Goal: Book appointment/travel/reservation

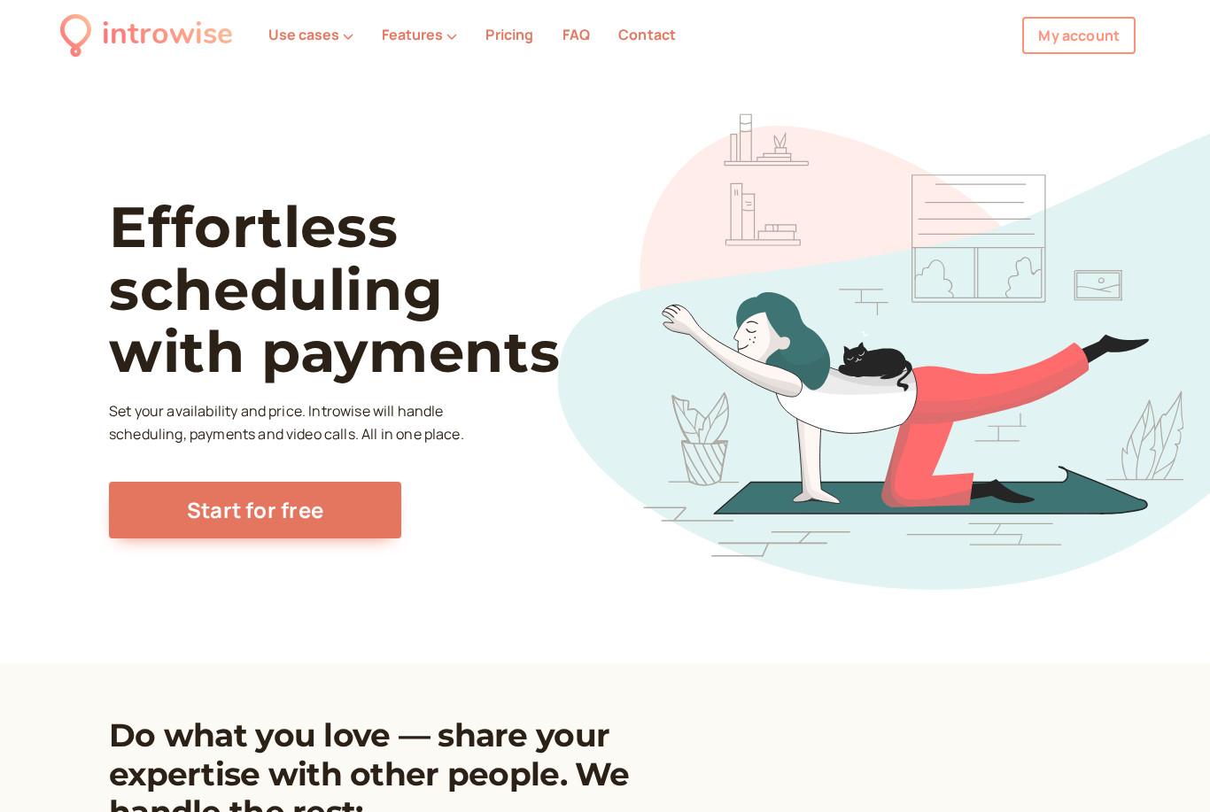
click at [1073, 34] on link "My account" at bounding box center [1078, 35] width 113 height 37
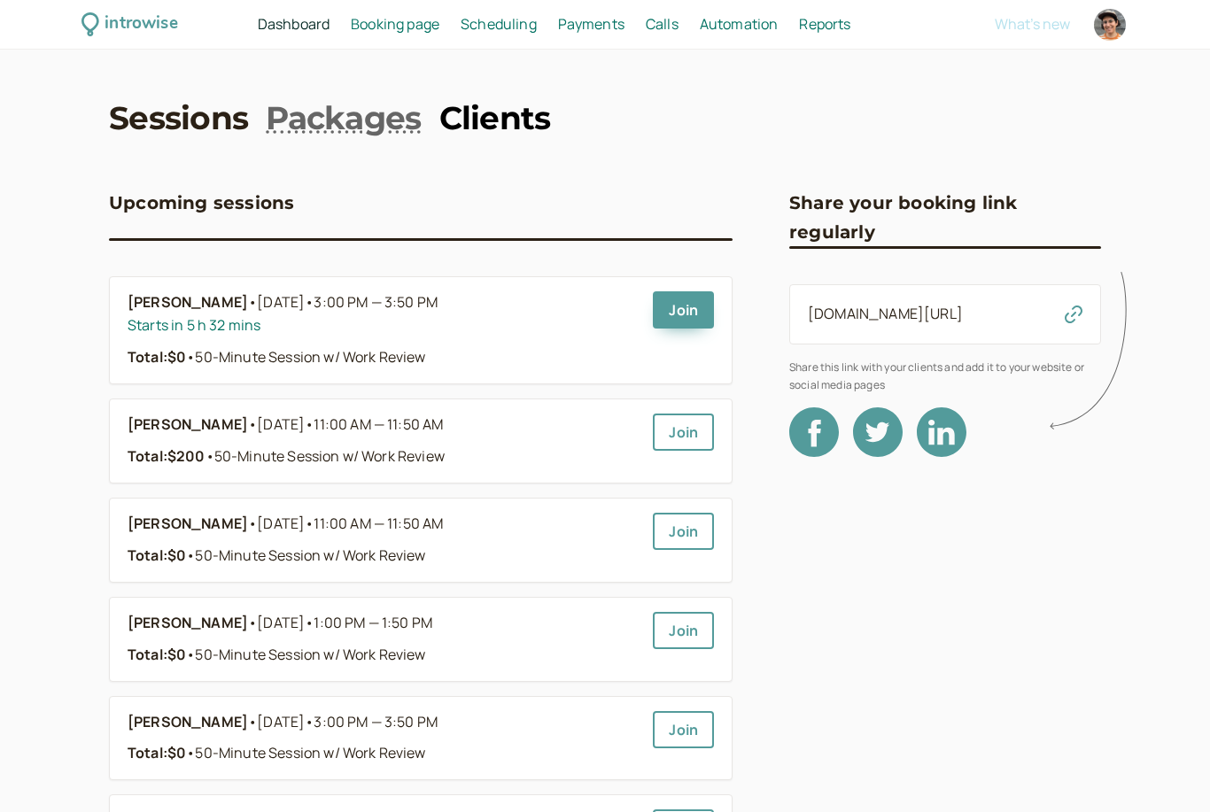
click at [485, 125] on link "Clients" at bounding box center [495, 118] width 112 height 44
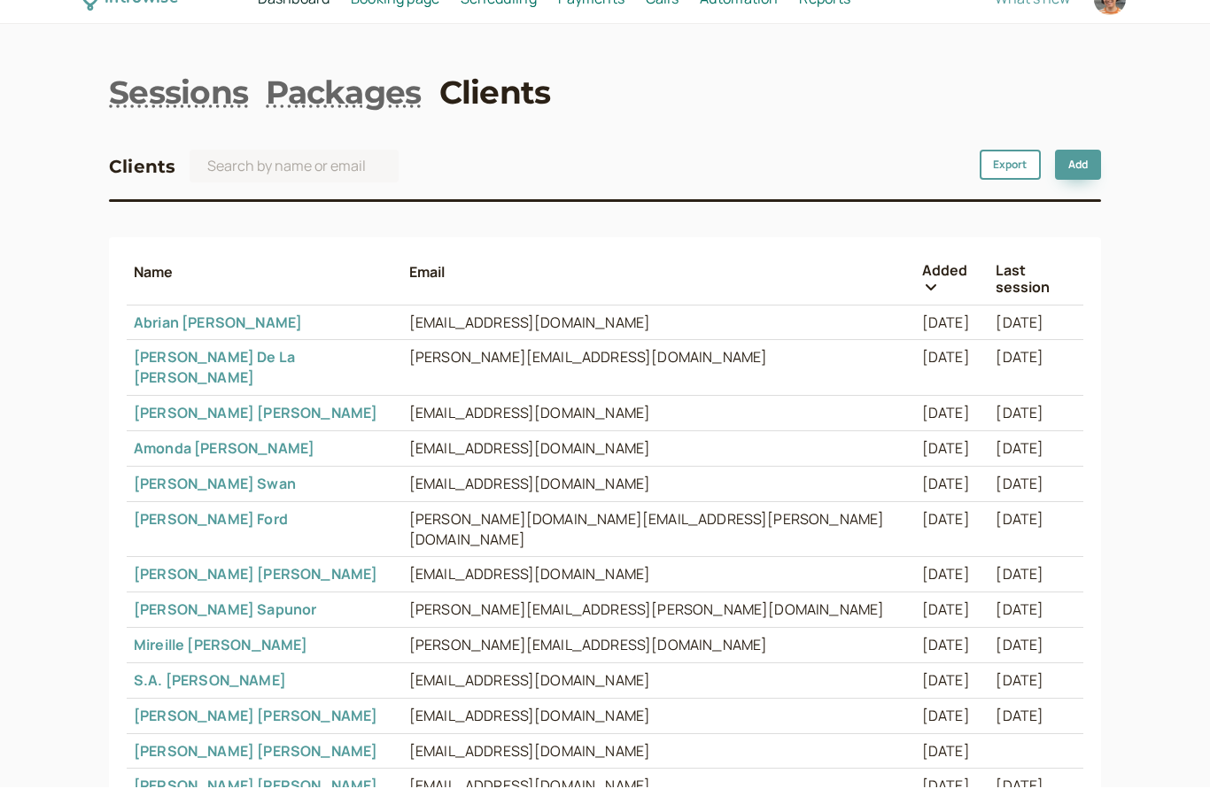
click at [220, 429] on link "[PERSON_NAME]" at bounding box center [256, 438] width 244 height 19
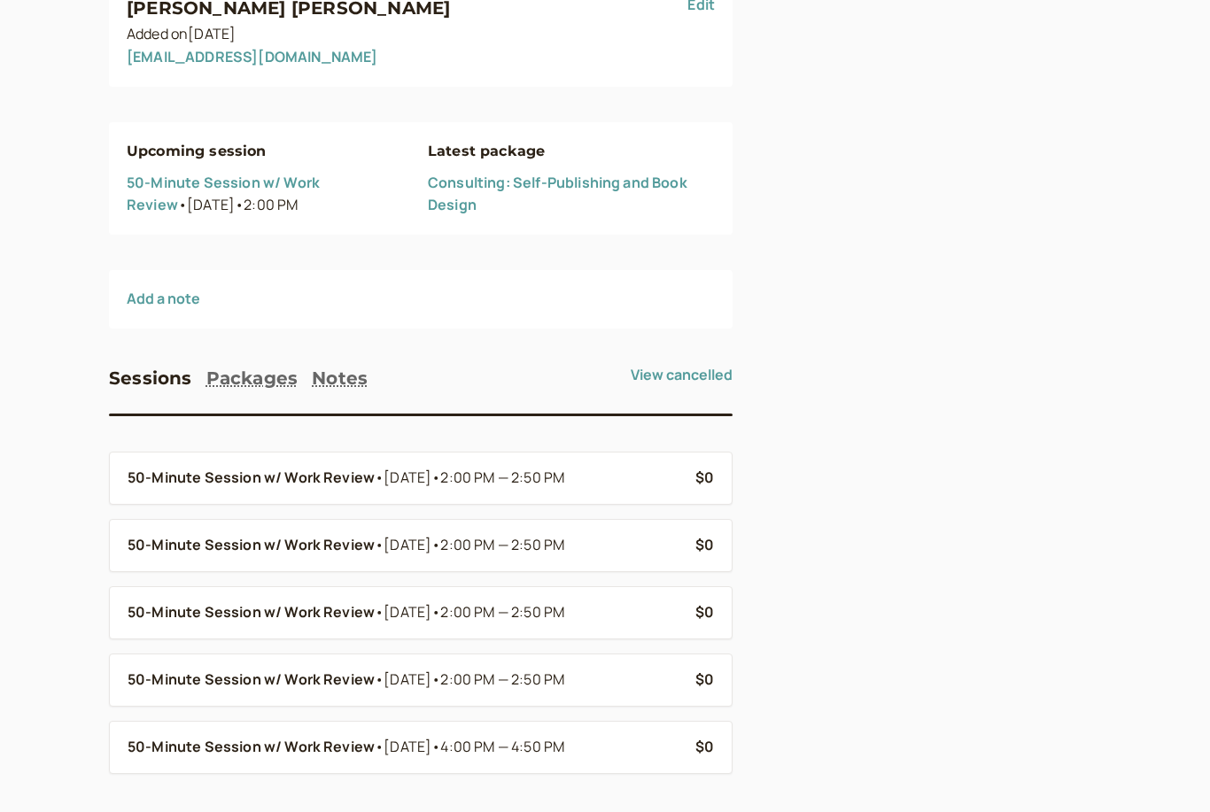
scroll to position [214, 0]
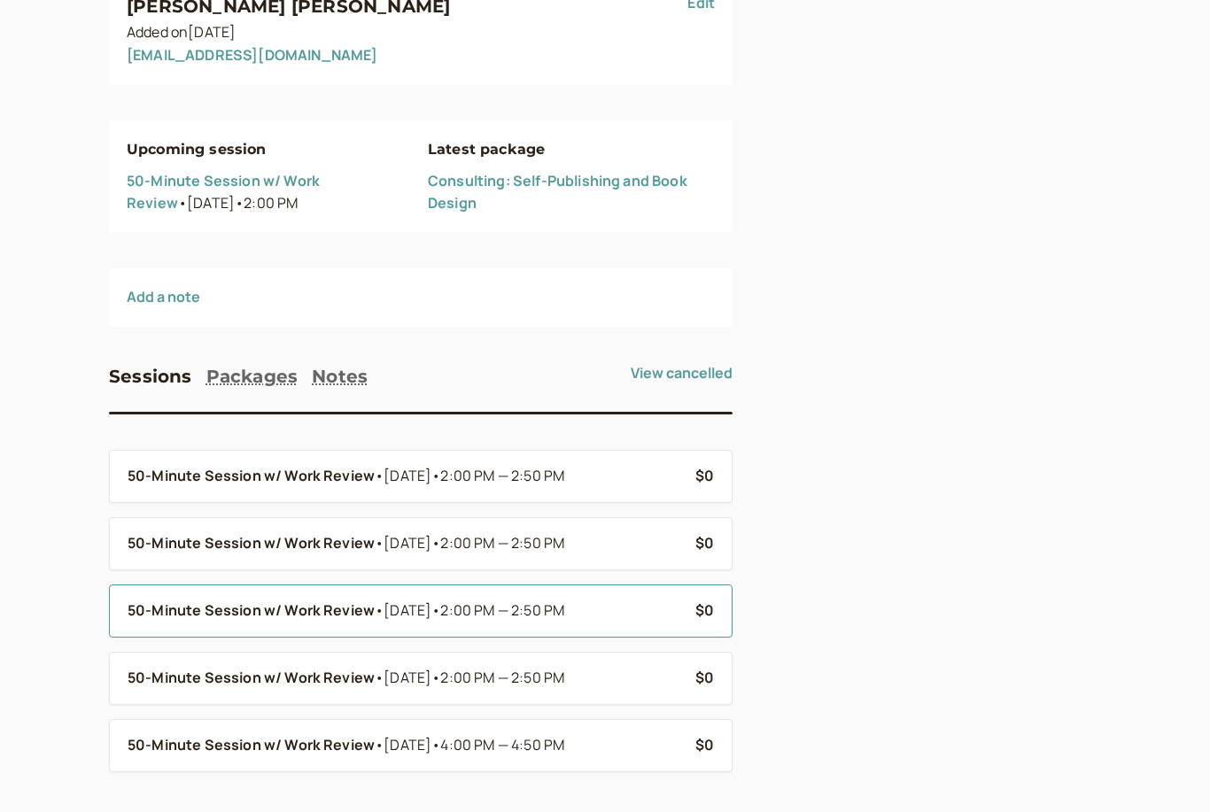
click at [594, 604] on div "50-Minute Session w/ Work Review • [DATE] • 2:00 PM — 2:50 PM" at bounding box center [405, 611] width 554 height 23
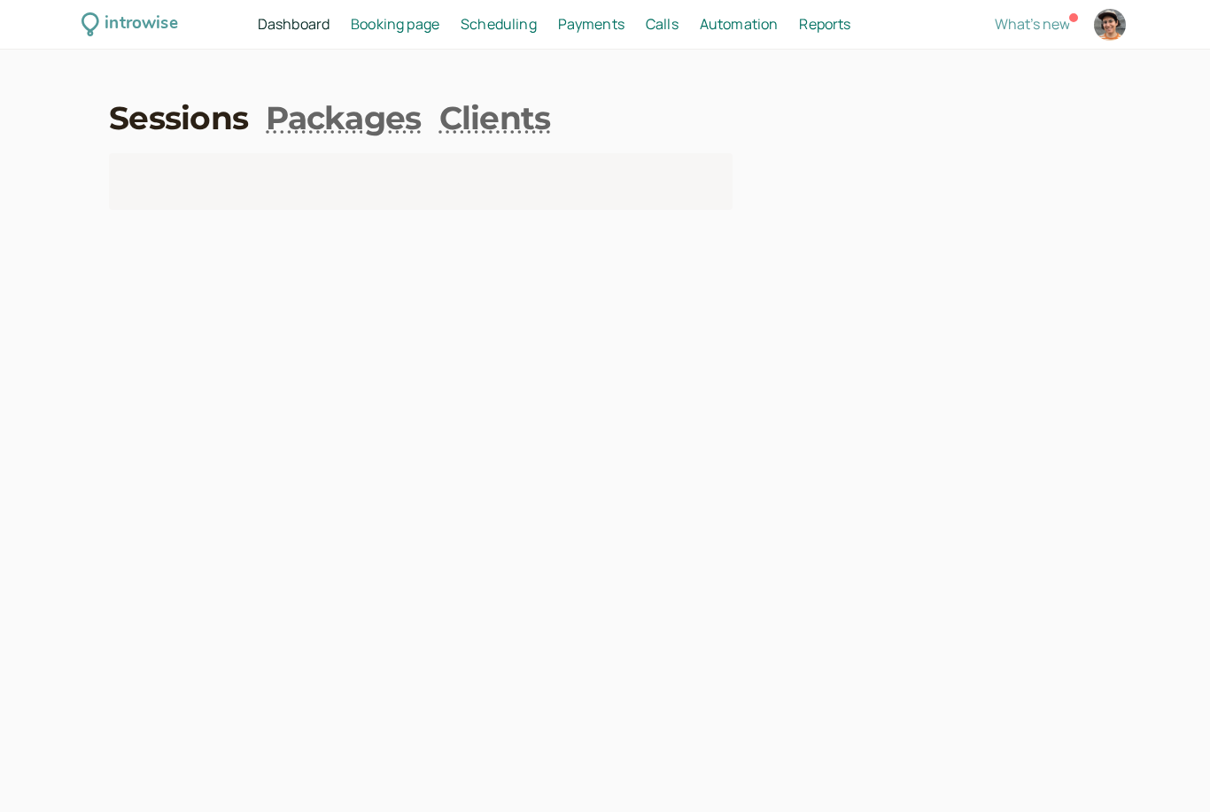
scroll to position [57, 0]
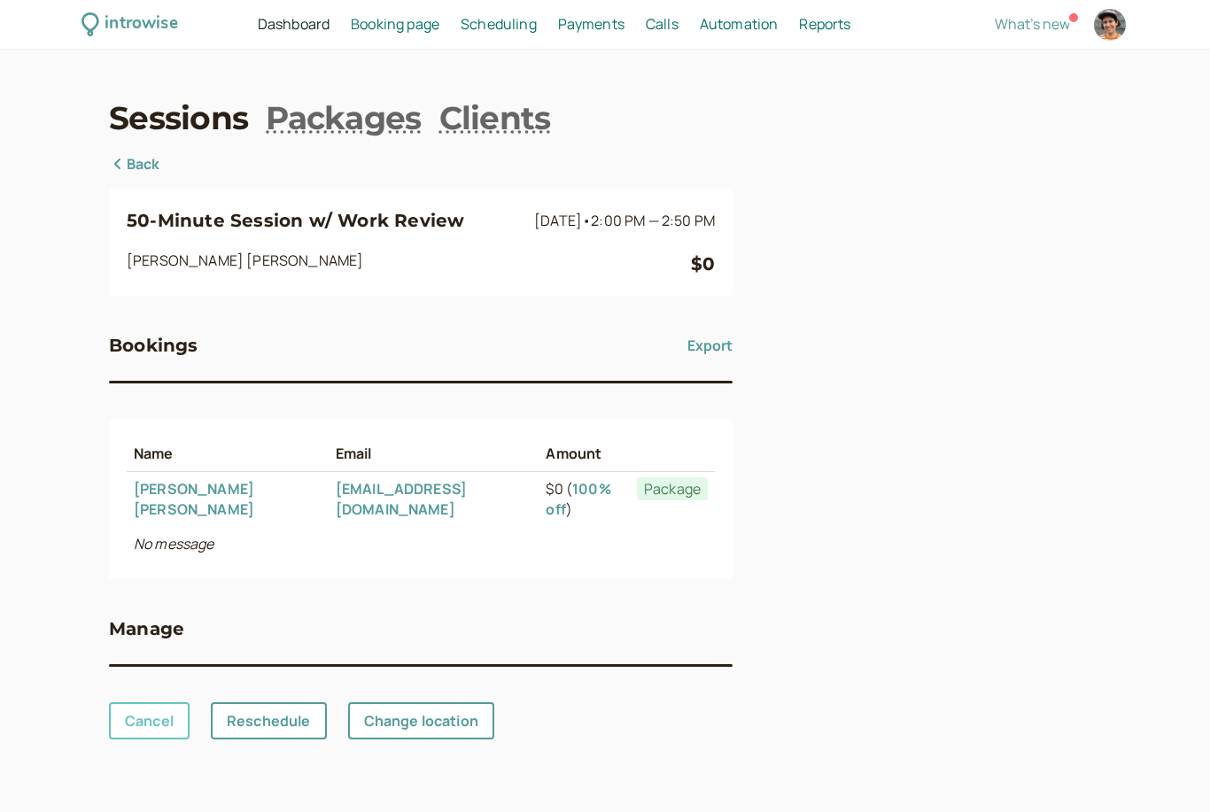
click at [137, 702] on link "Cancel" at bounding box center [149, 720] width 81 height 37
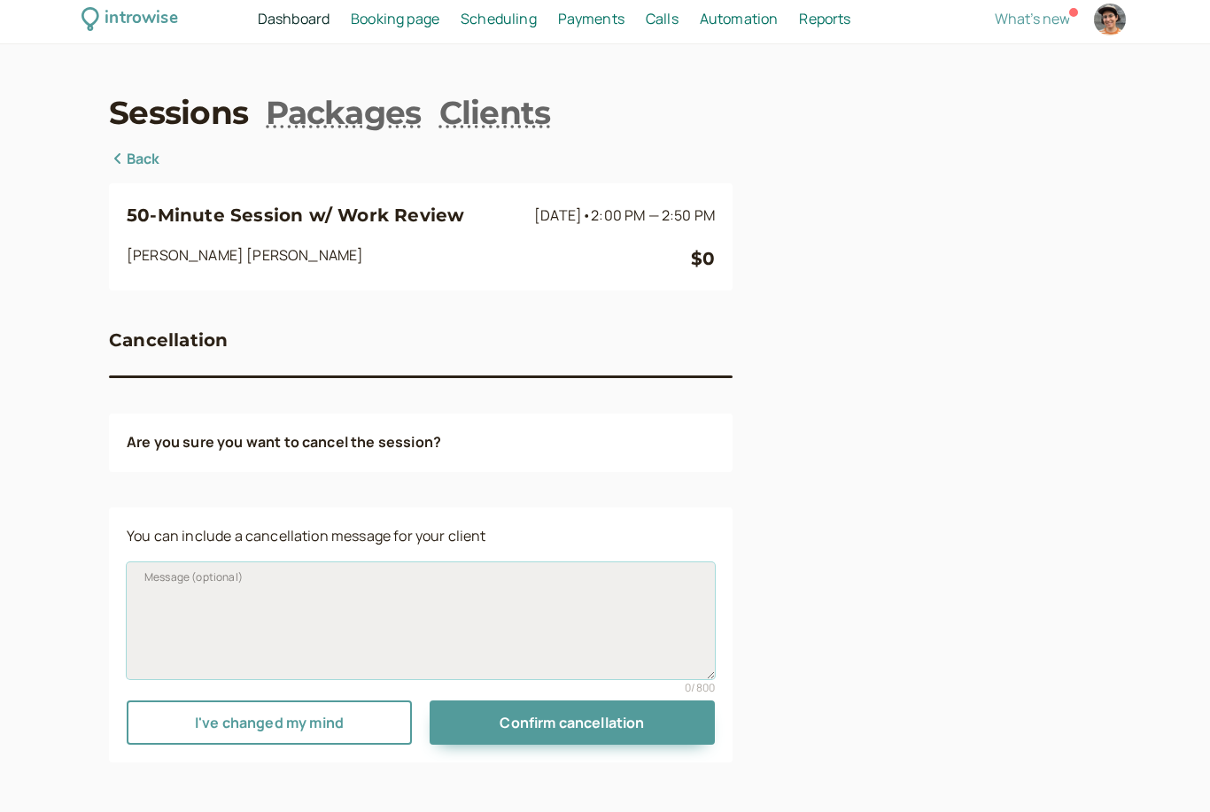
click at [578, 577] on textarea "Message (optional)" at bounding box center [421, 620] width 588 height 117
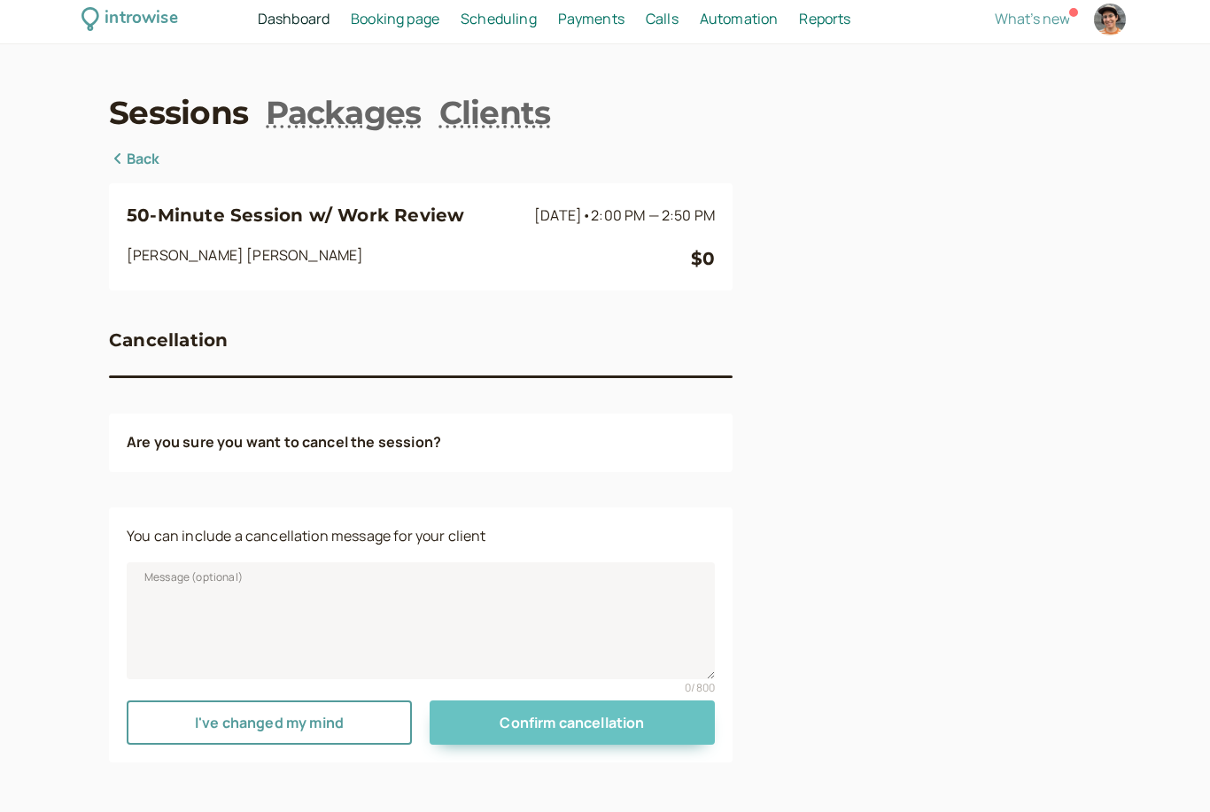
click at [600, 713] on span "Confirm cancellation" at bounding box center [571, 722] width 144 height 19
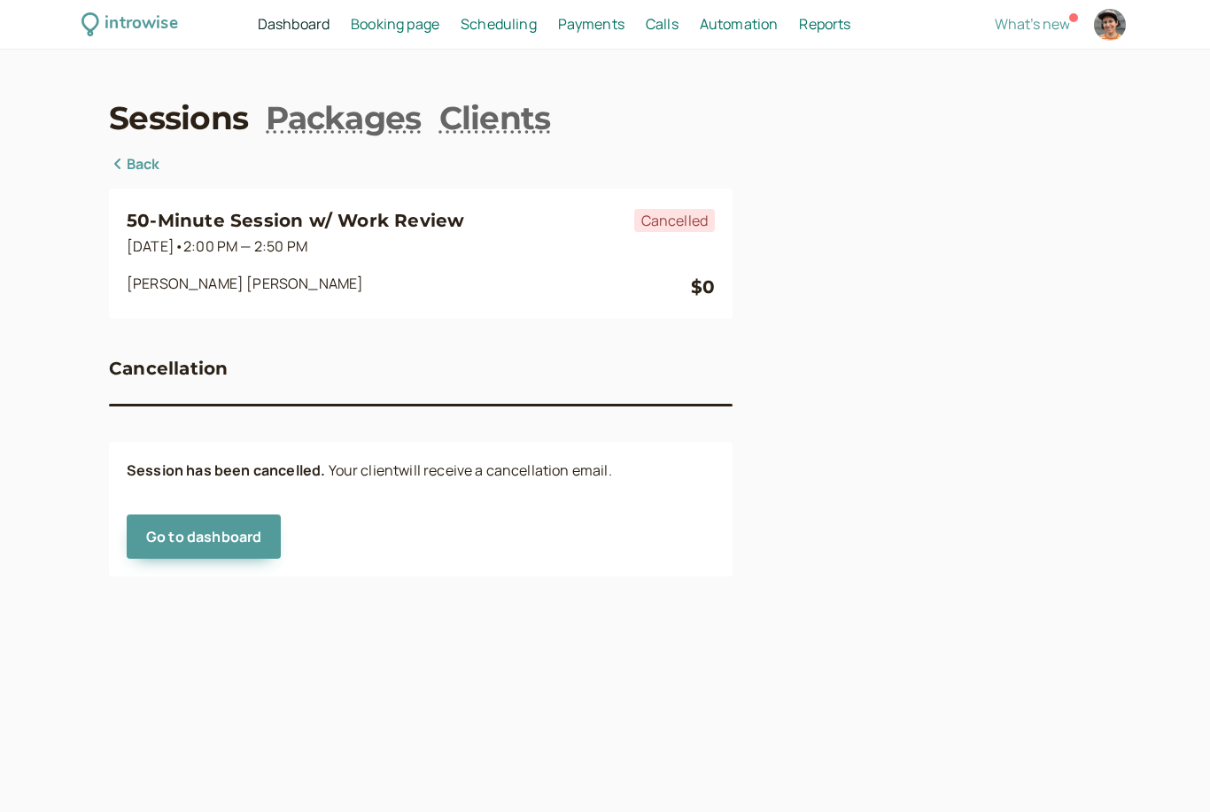
click at [150, 153] on link "Back" at bounding box center [134, 164] width 51 height 23
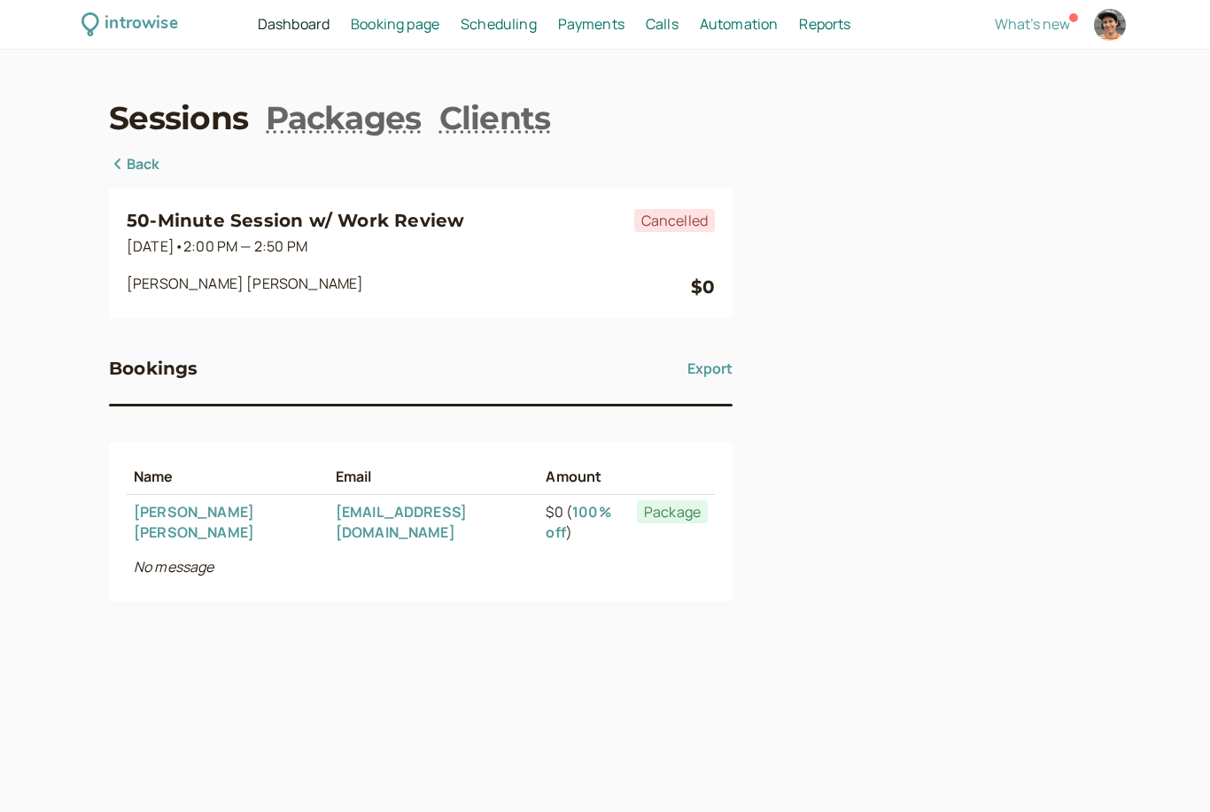
click at [133, 153] on link "Back" at bounding box center [134, 164] width 51 height 23
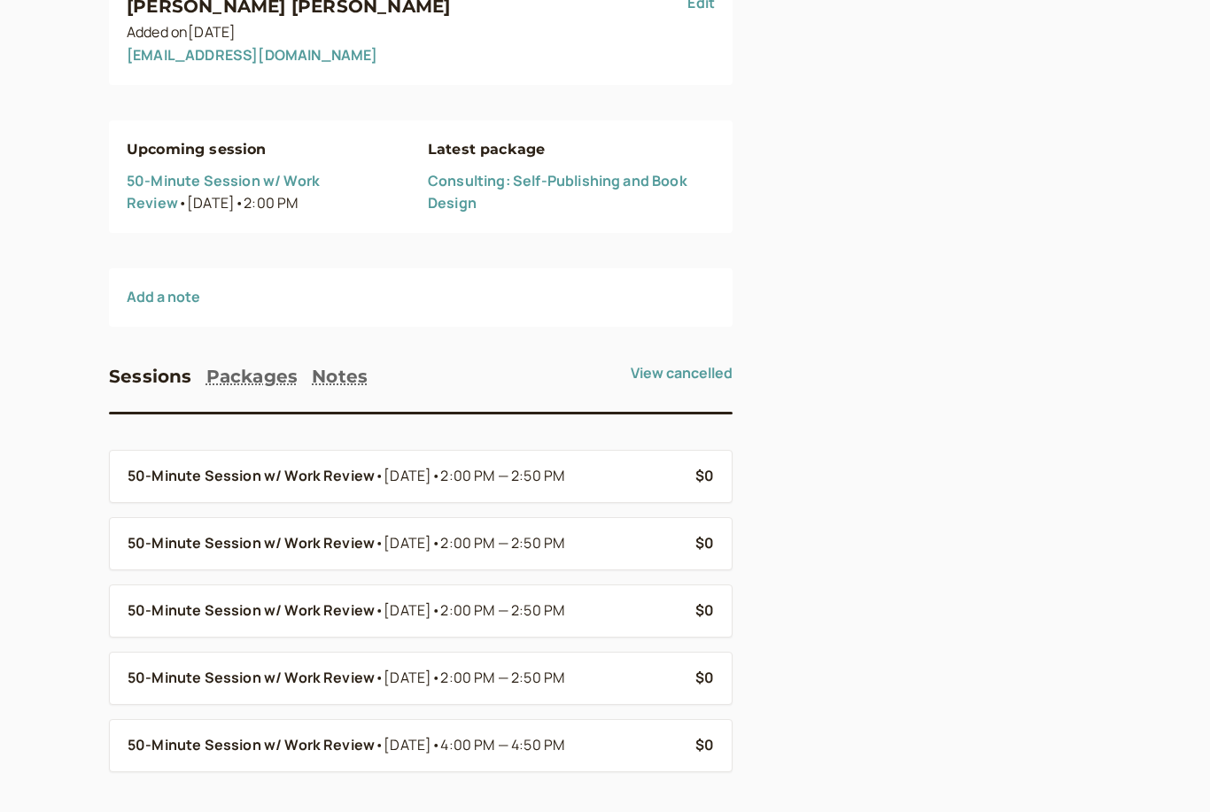
scroll to position [148, 0]
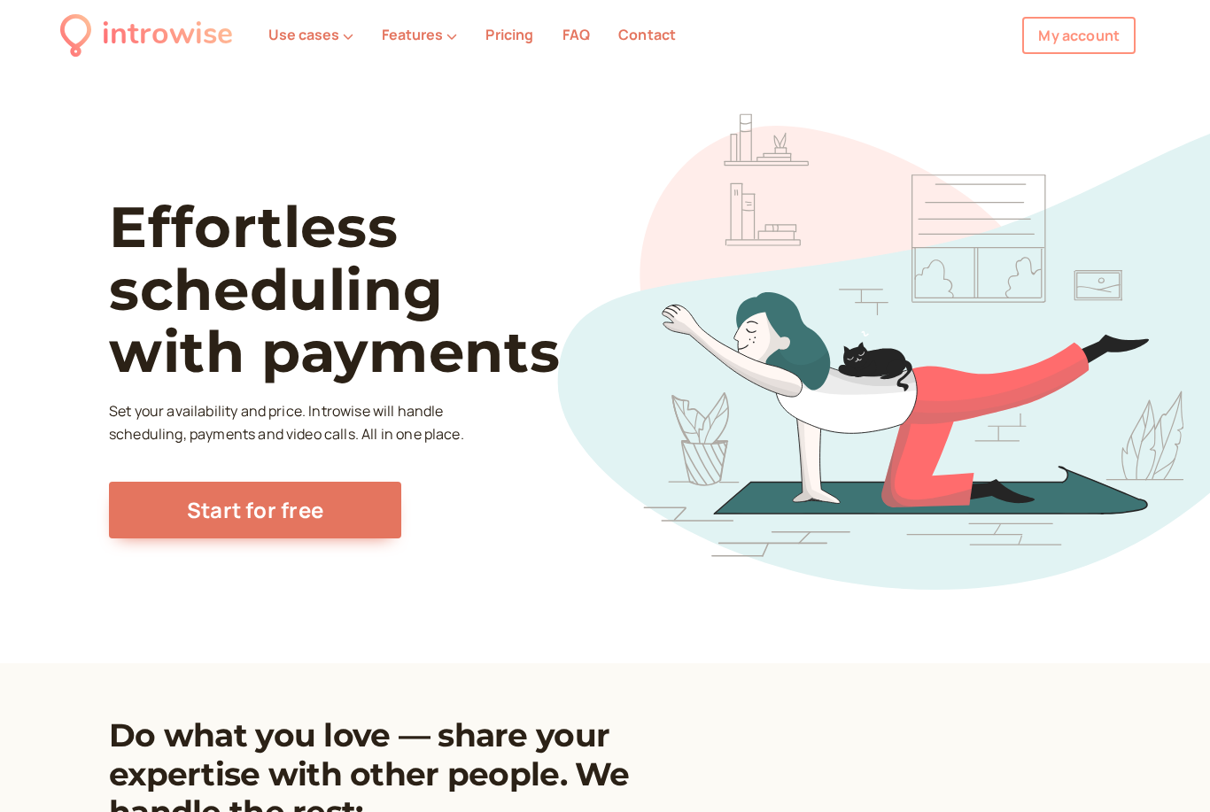
click at [1067, 37] on link "My account" at bounding box center [1078, 35] width 113 height 37
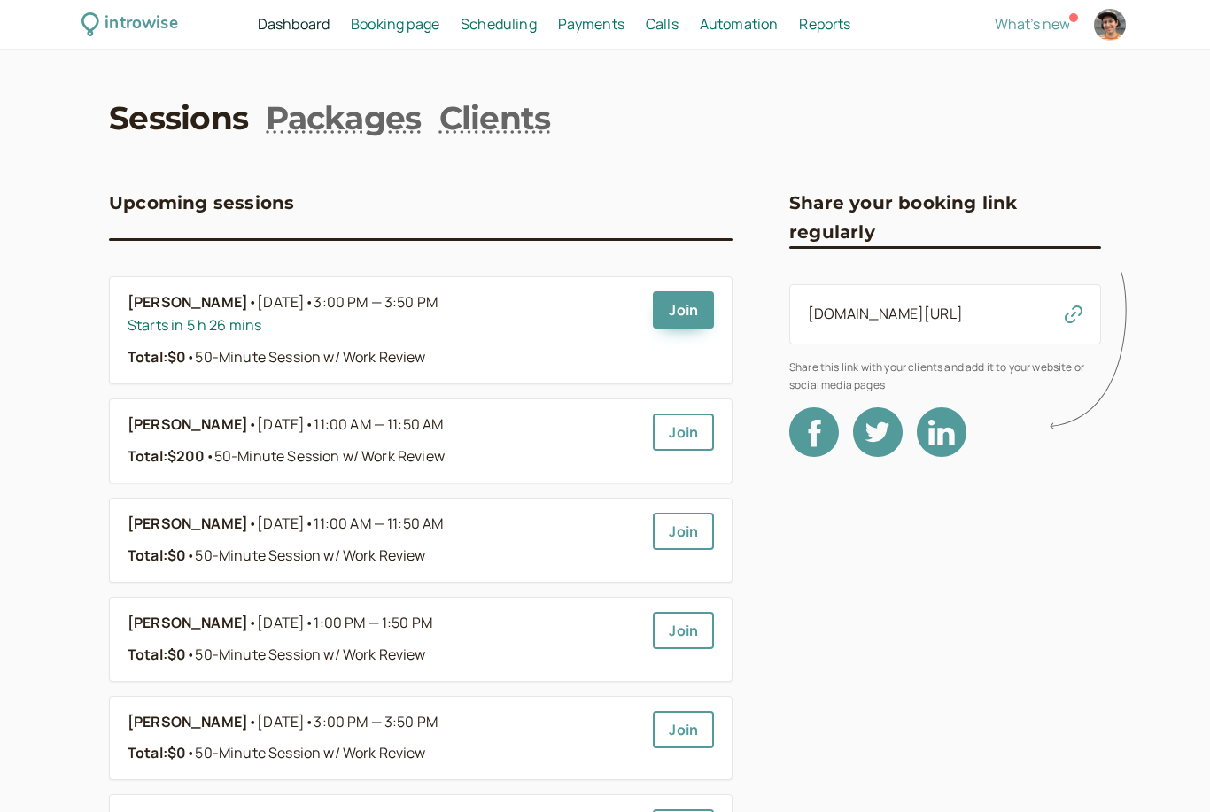
click at [526, 29] on span "Scheduling" at bounding box center [499, 23] width 76 height 19
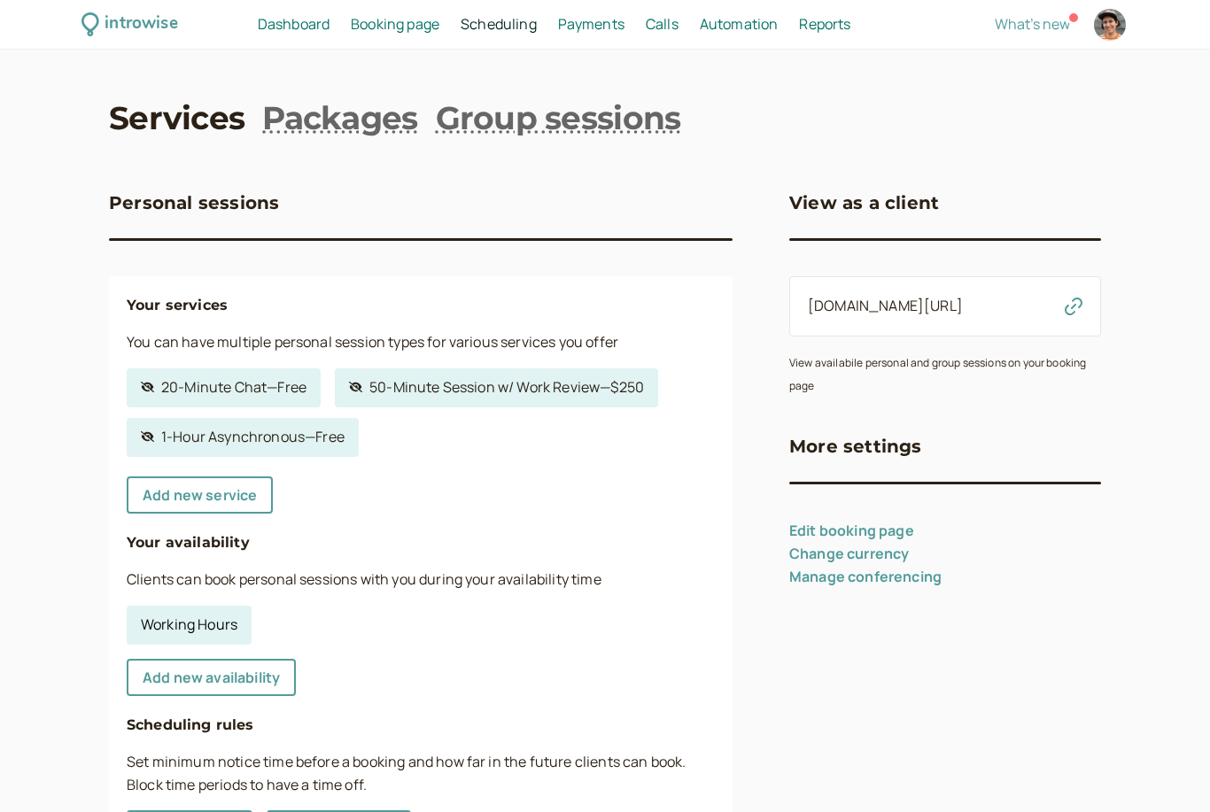
click at [218, 618] on link "Working Hours" at bounding box center [189, 625] width 125 height 39
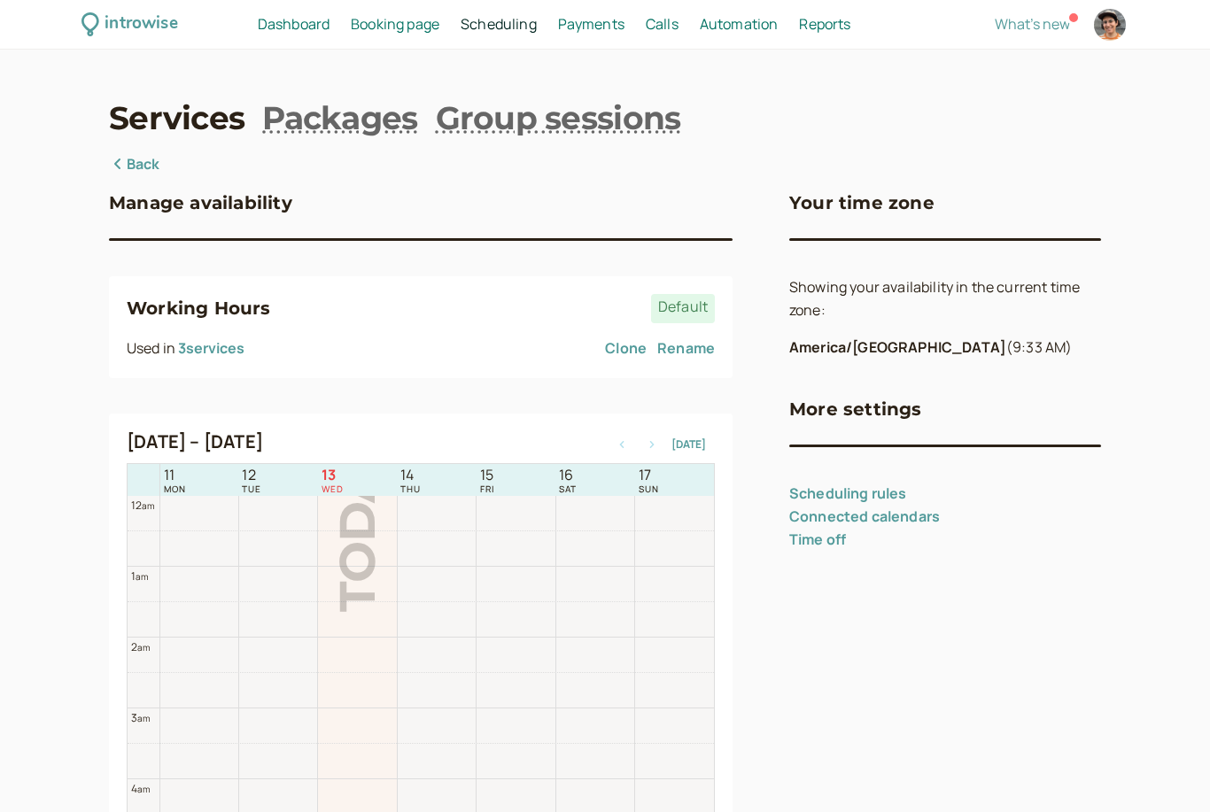
scroll to position [568, 0]
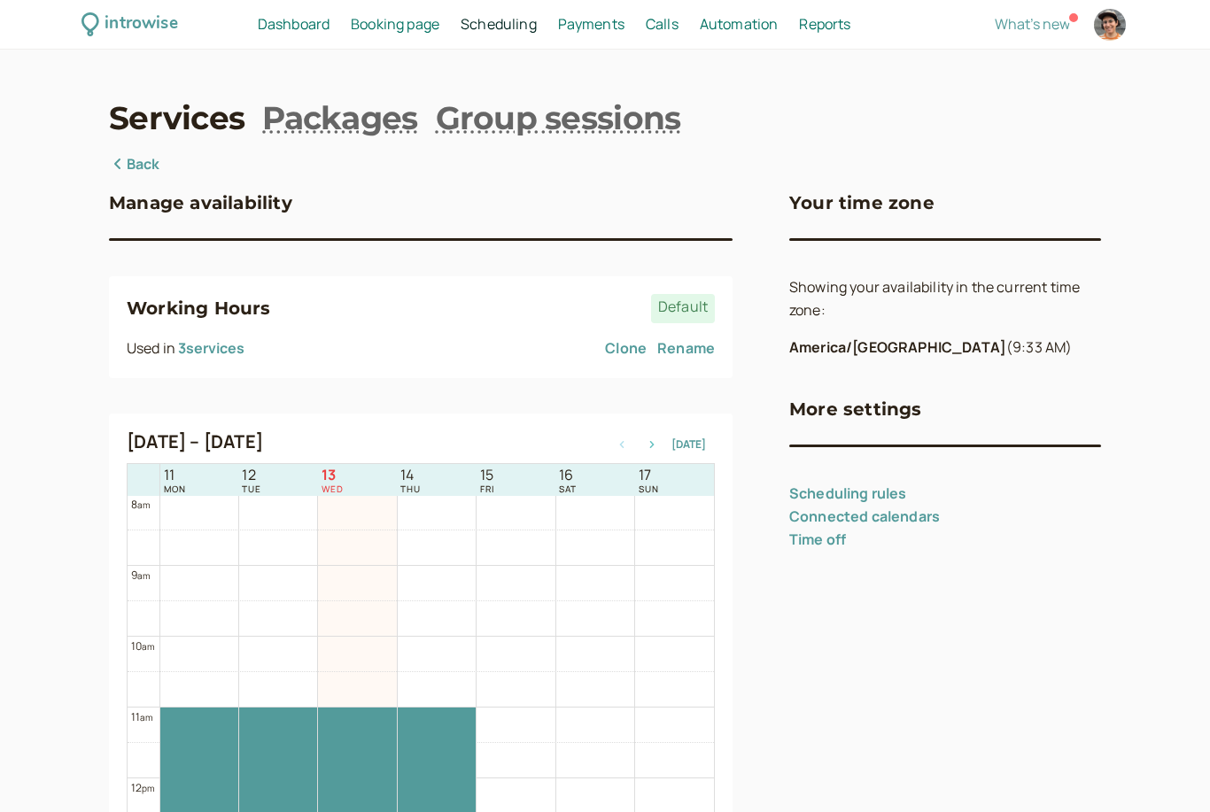
click at [660, 447] on button "button" at bounding box center [651, 444] width 21 height 12
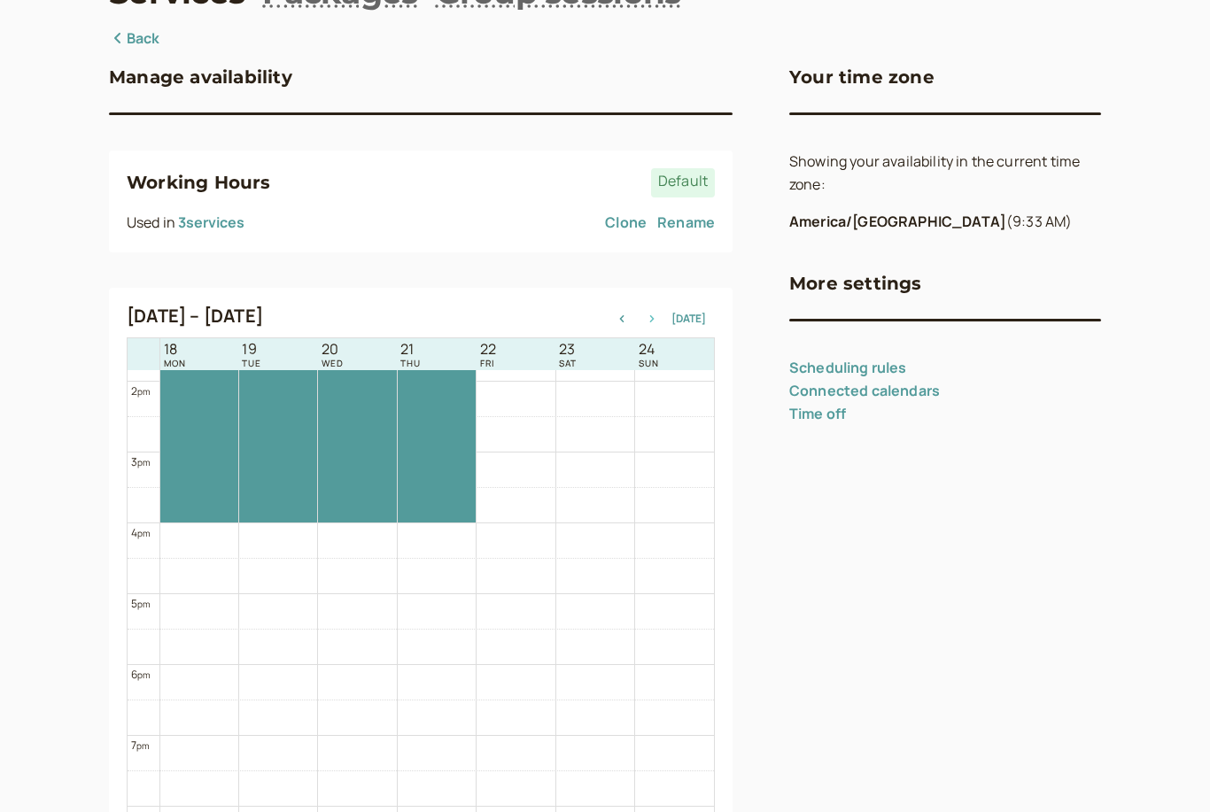
scroll to position [143, 0]
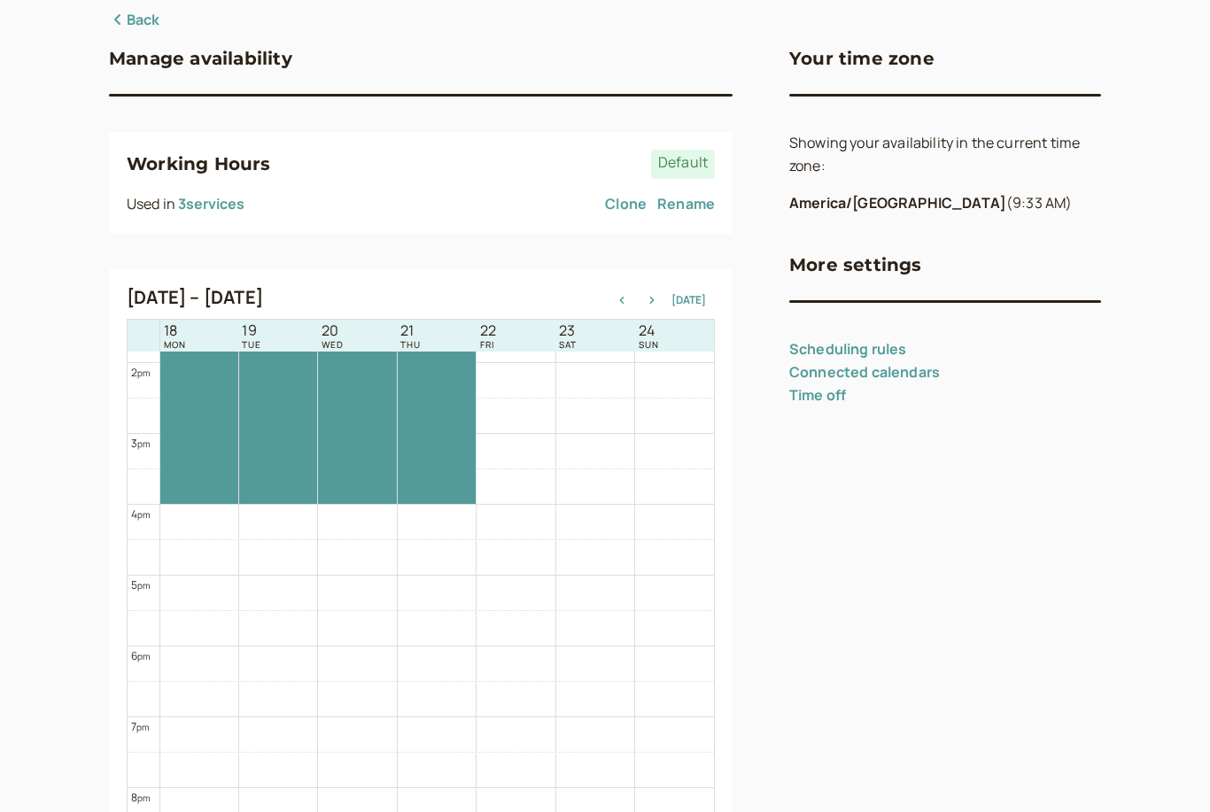
click at [208, 662] on td at bounding box center [436, 664] width 554 height 35
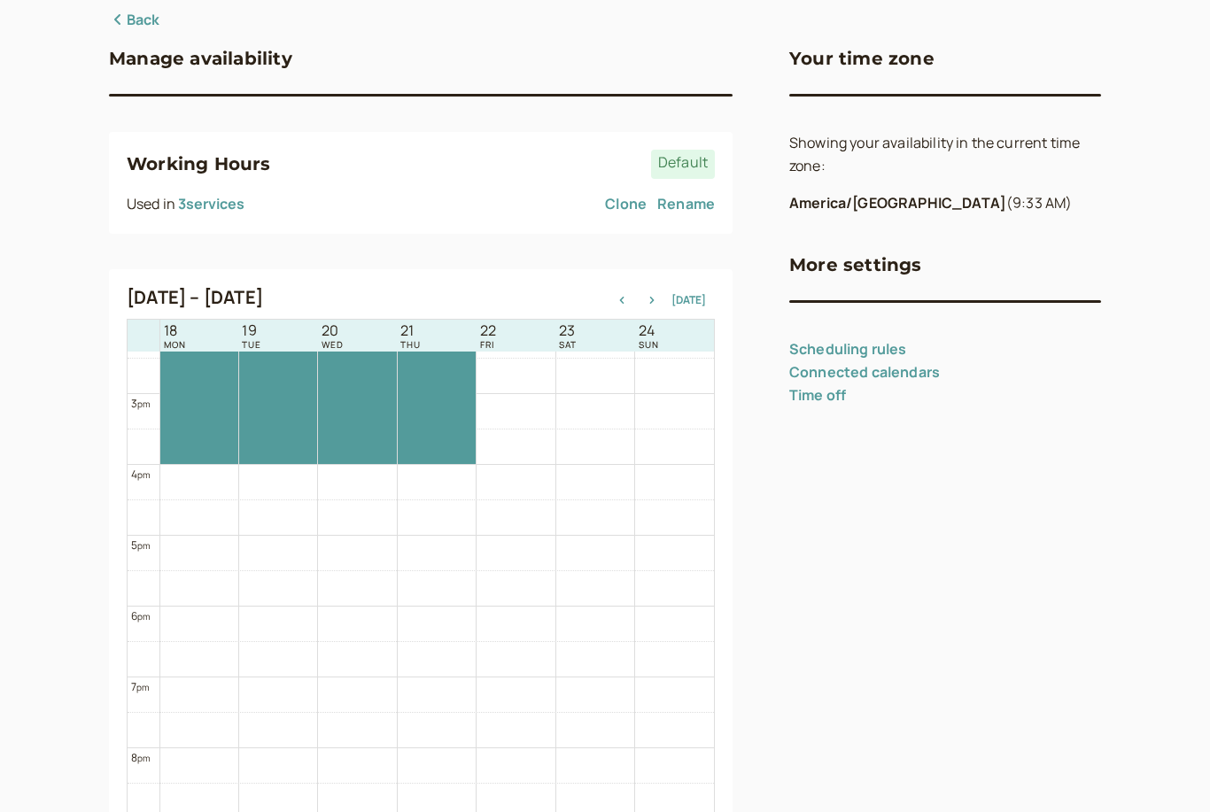
scroll to position [1034, 0]
click at [206, 623] on td at bounding box center [436, 611] width 554 height 35
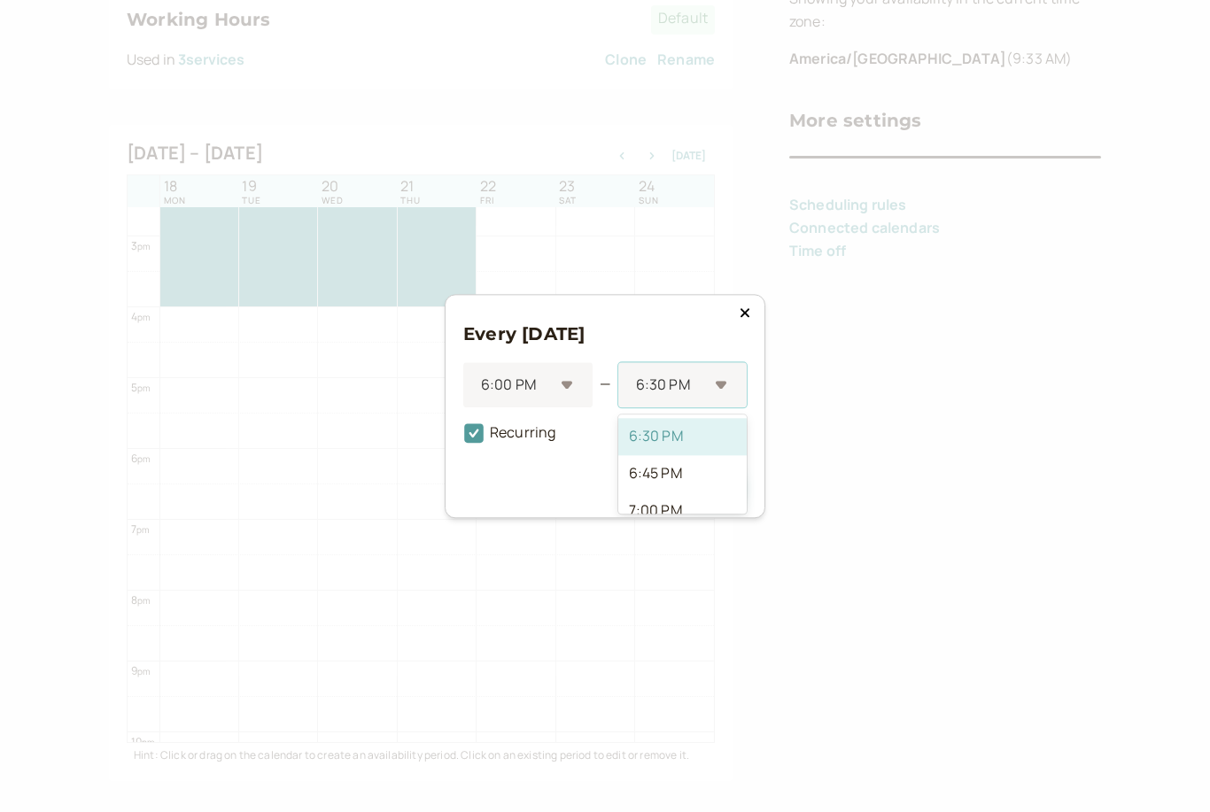
scroll to position [36, 0]
click at [687, 493] on div "7:00 PM" at bounding box center [682, 474] width 128 height 37
click at [488, 448] on icon at bounding box center [474, 433] width 30 height 30
click at [463, 438] on input "Recurring" at bounding box center [463, 438] width 0 height 0
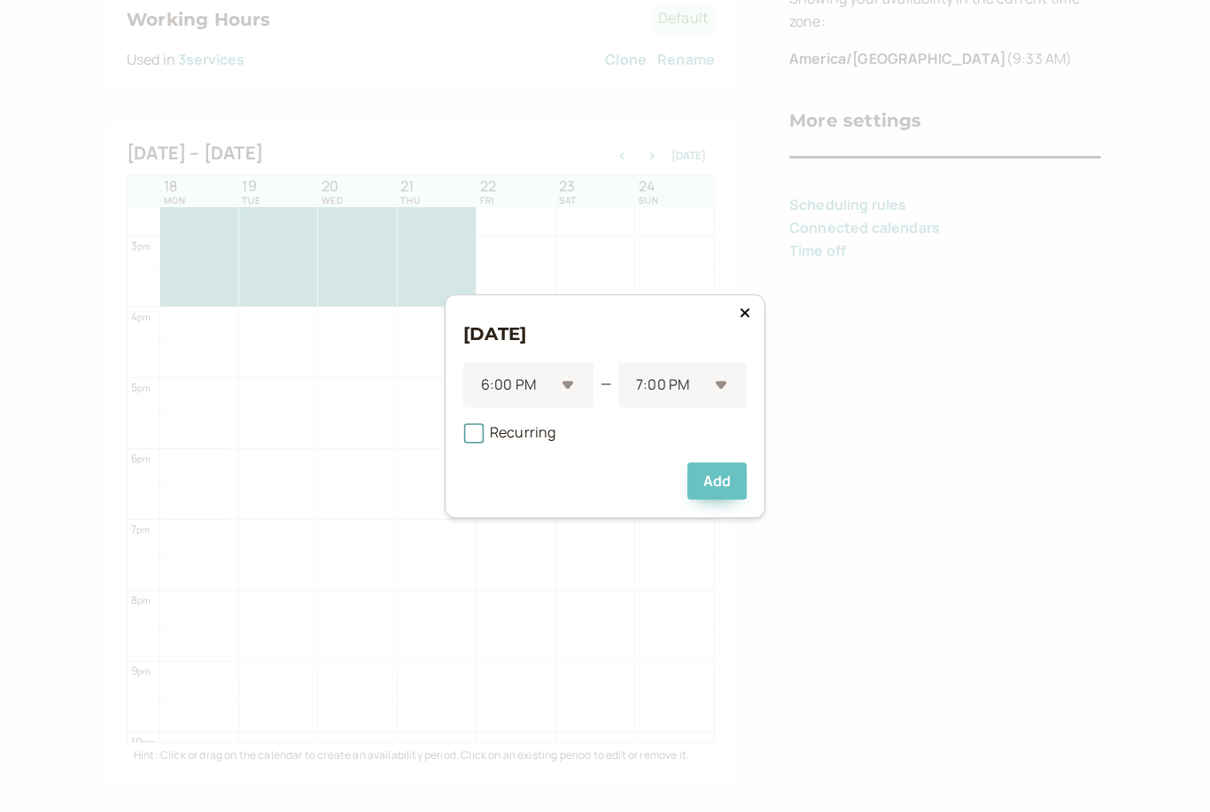
click at [730, 499] on button "Add" at bounding box center [716, 480] width 59 height 37
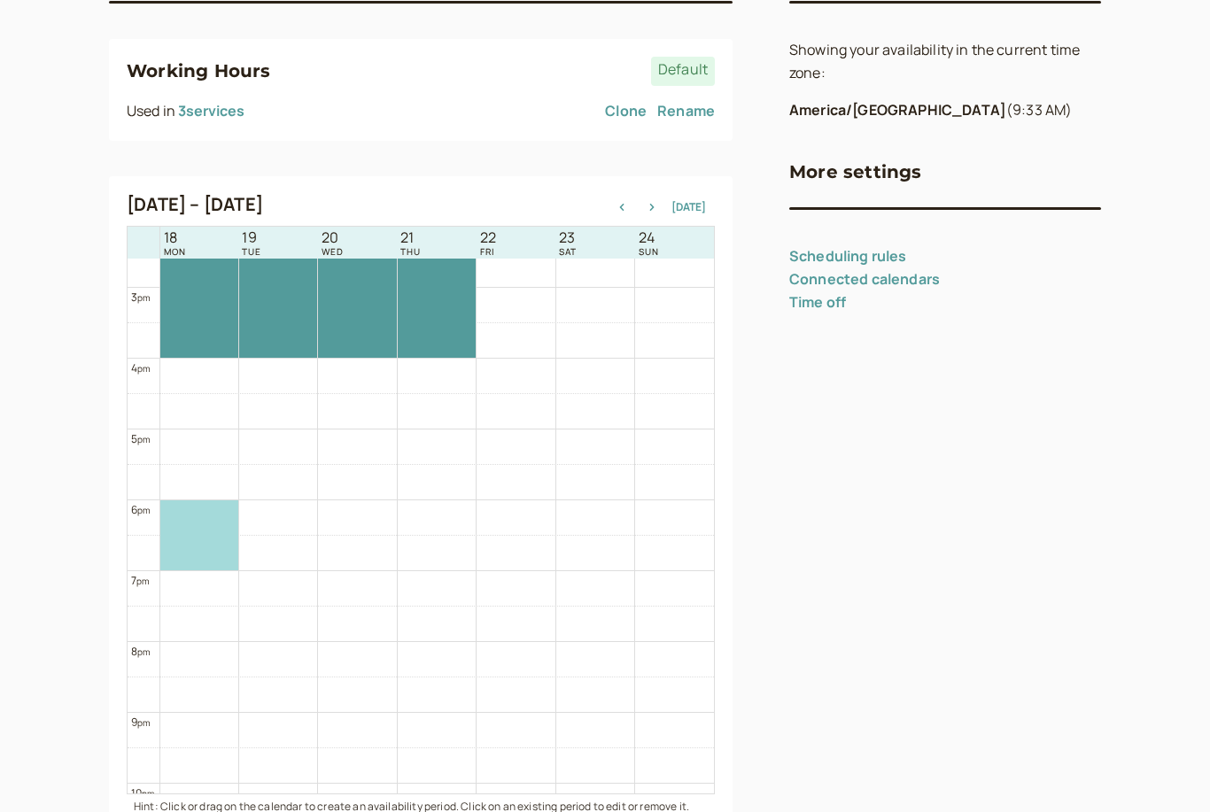
scroll to position [0, 0]
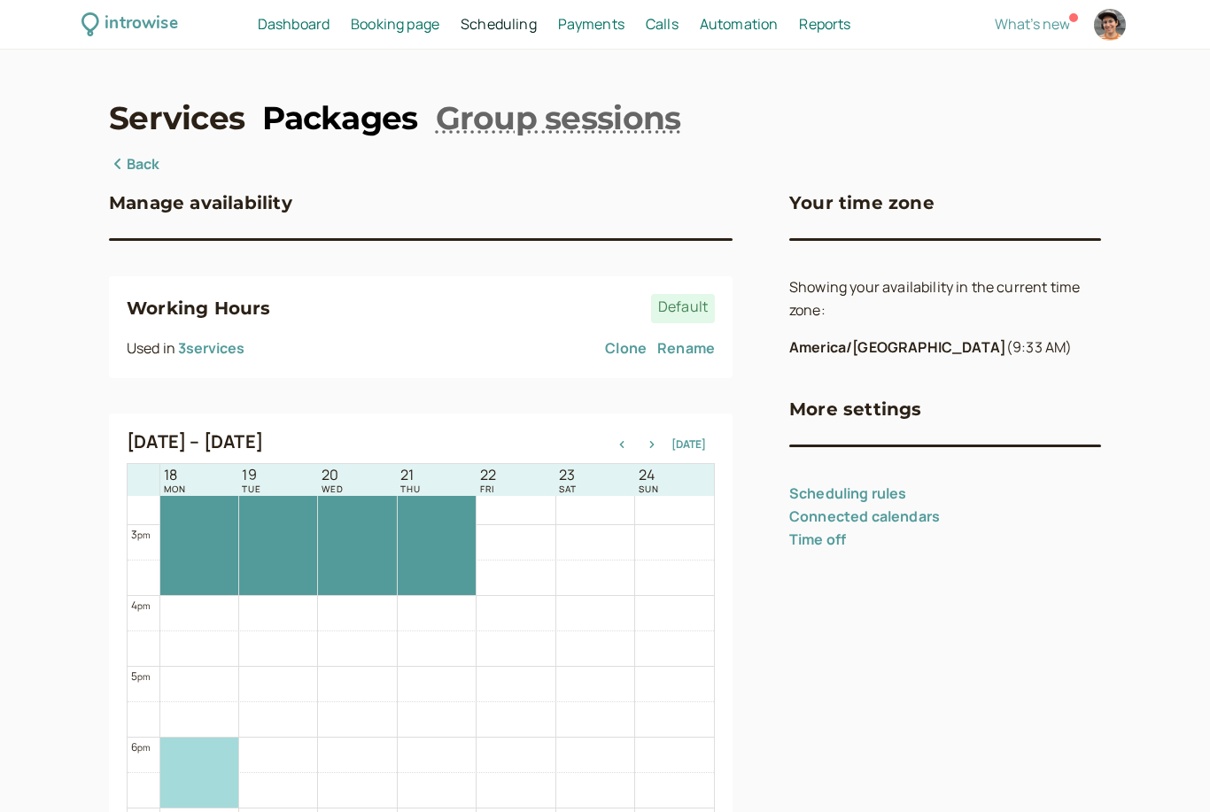
click at [376, 126] on link "Packages" at bounding box center [339, 118] width 155 height 44
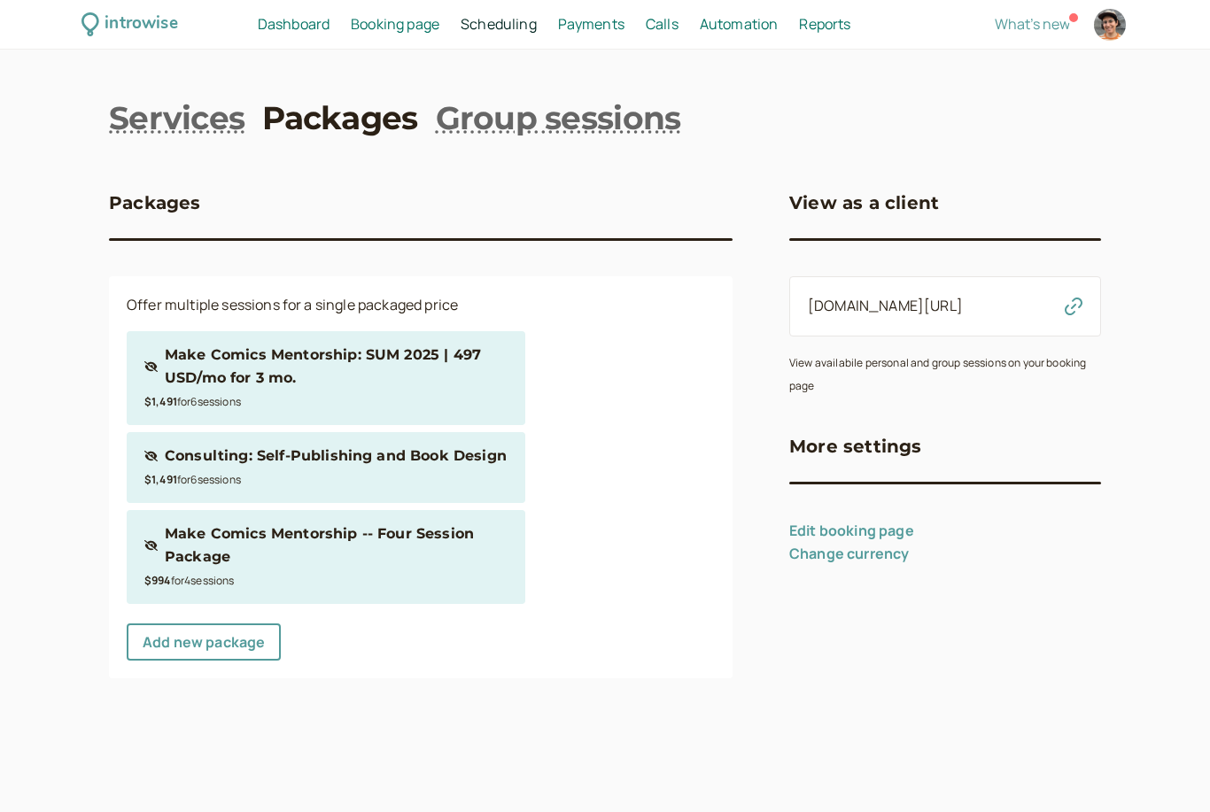
click at [314, 29] on span "Dashboard" at bounding box center [294, 23] width 72 height 19
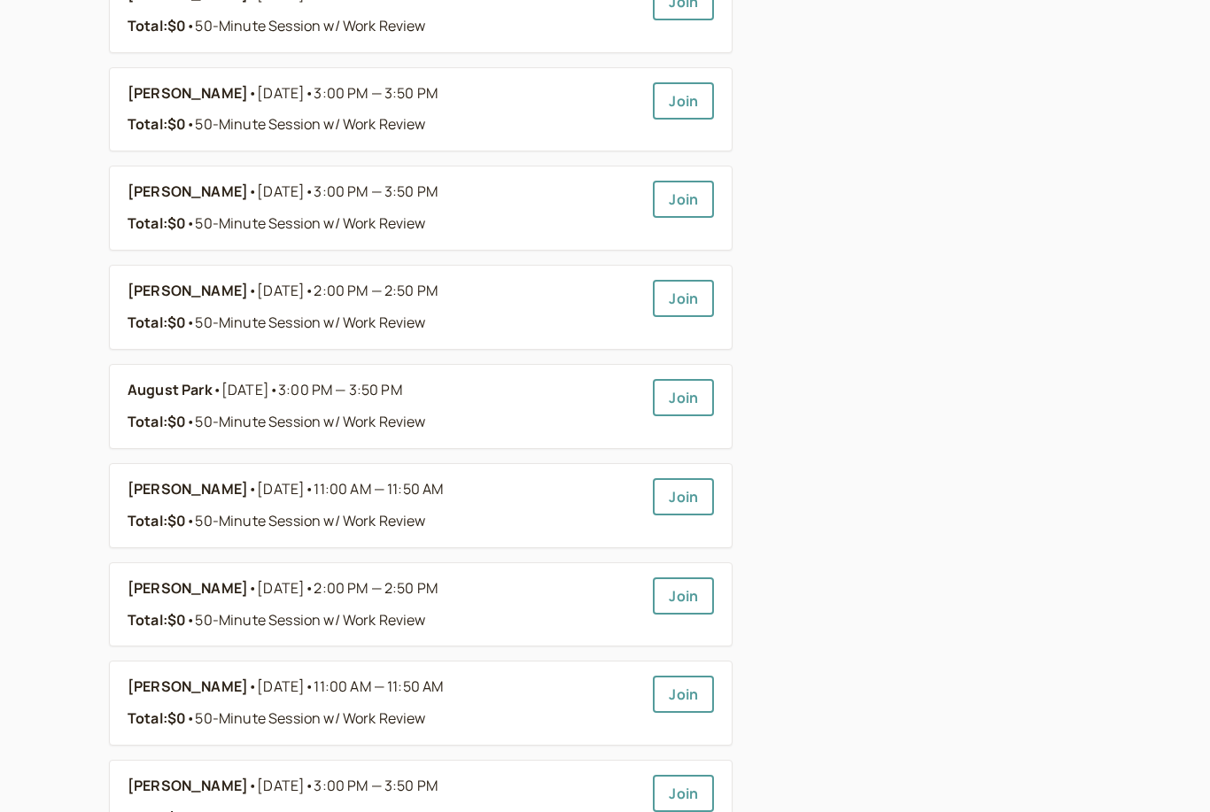
scroll to position [662, 0]
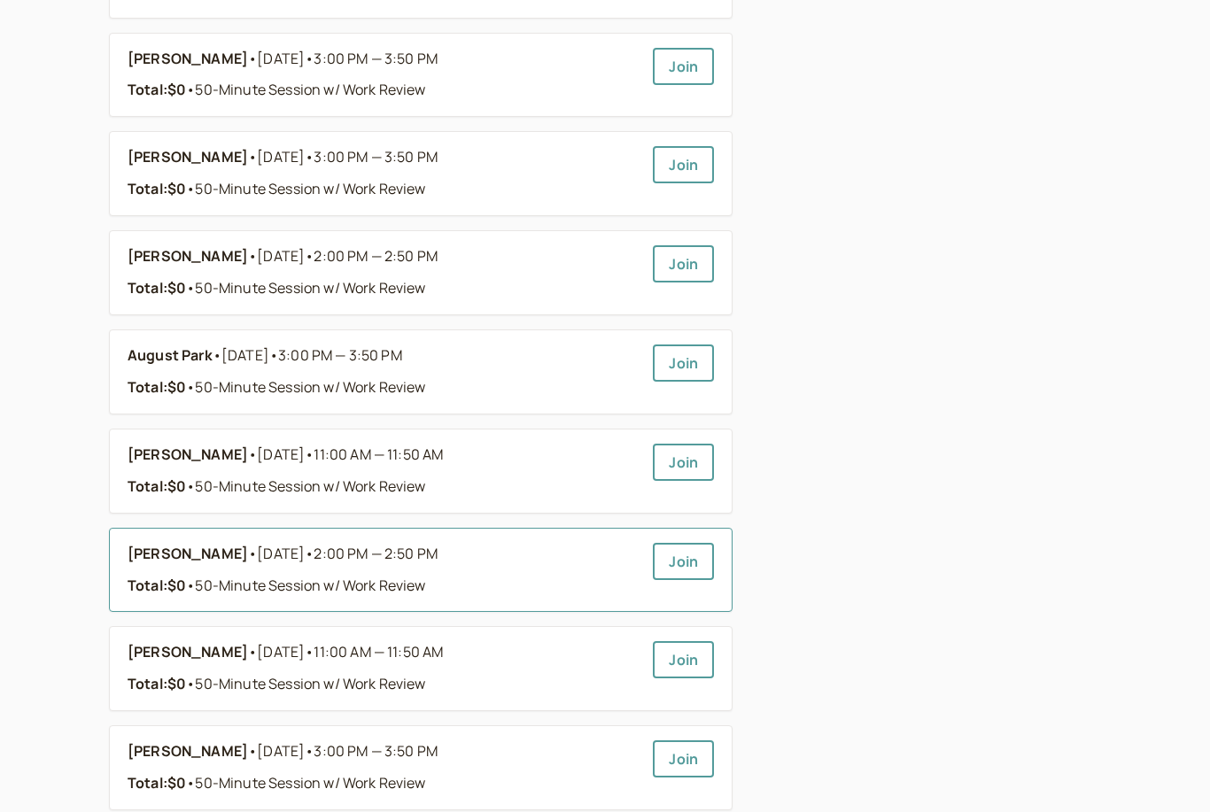
click at [188, 544] on b "[PERSON_NAME]" at bounding box center [188, 555] width 120 height 23
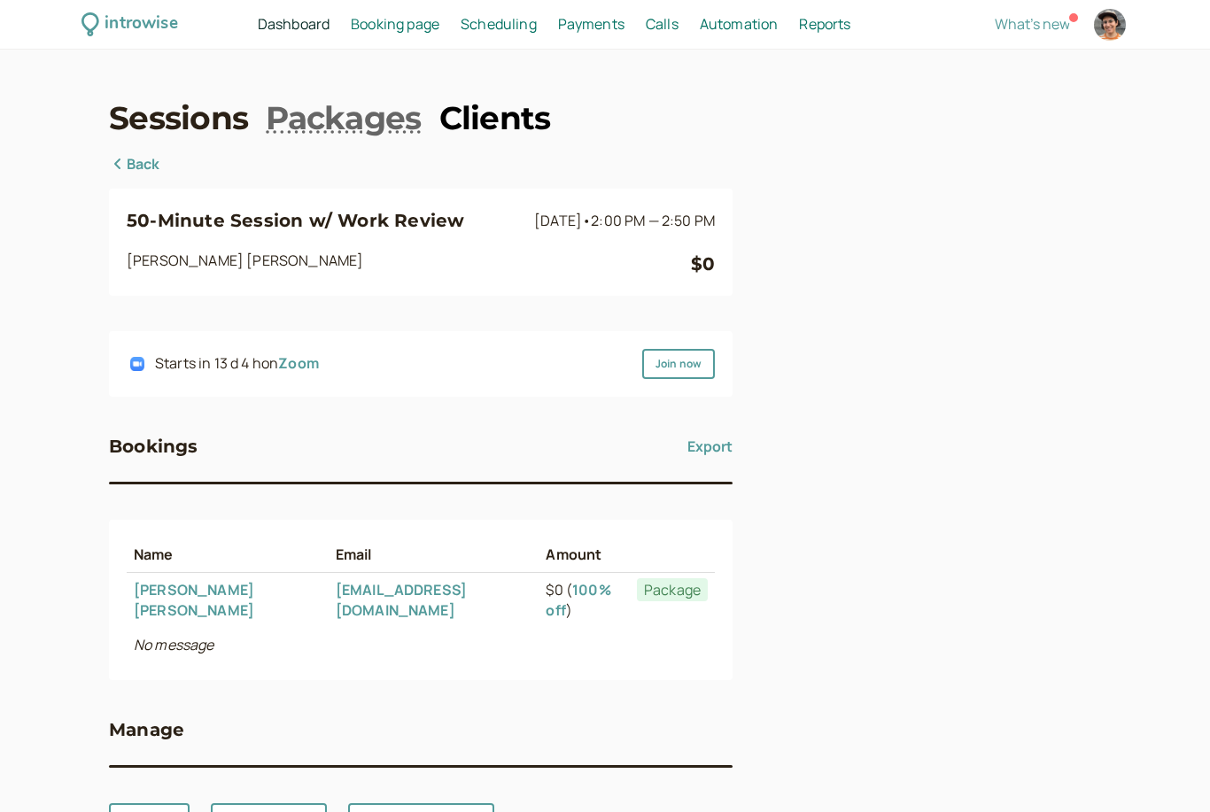
click at [502, 129] on link "Clients" at bounding box center [495, 118] width 112 height 44
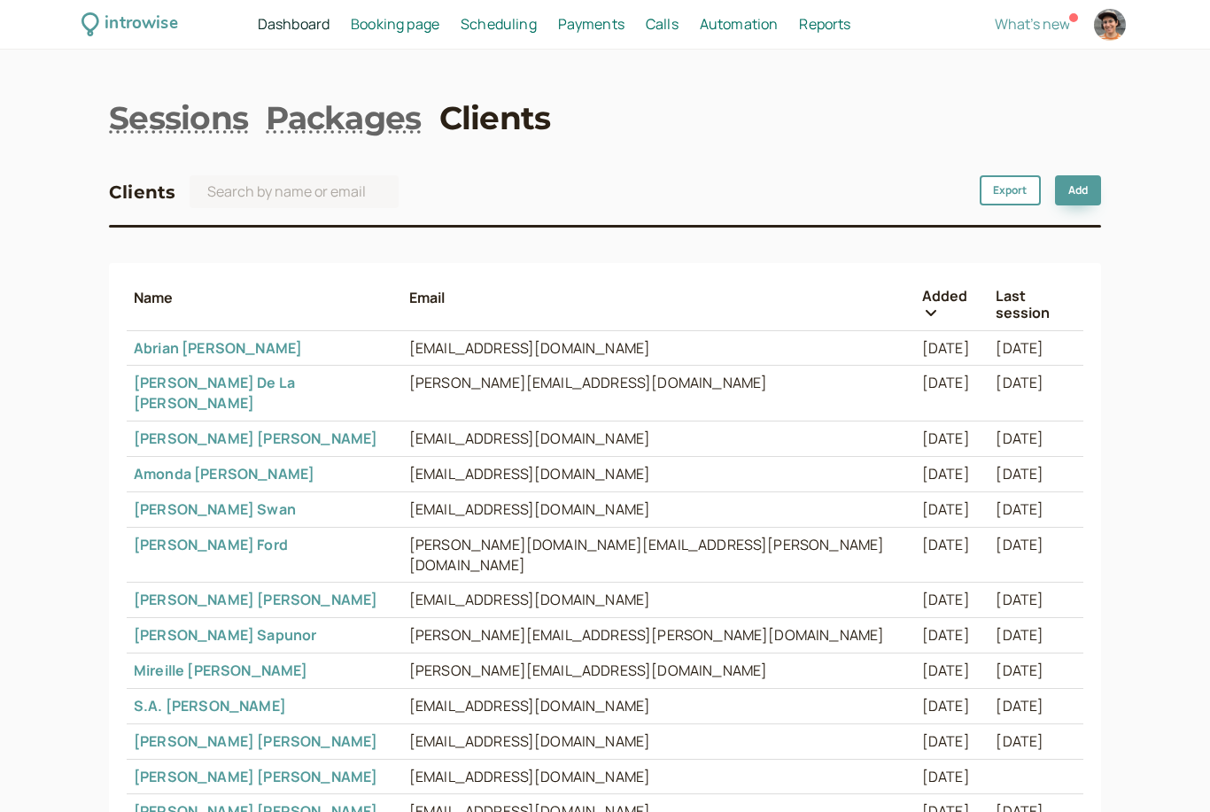
click at [172, 429] on link "[PERSON_NAME]" at bounding box center [256, 438] width 244 height 19
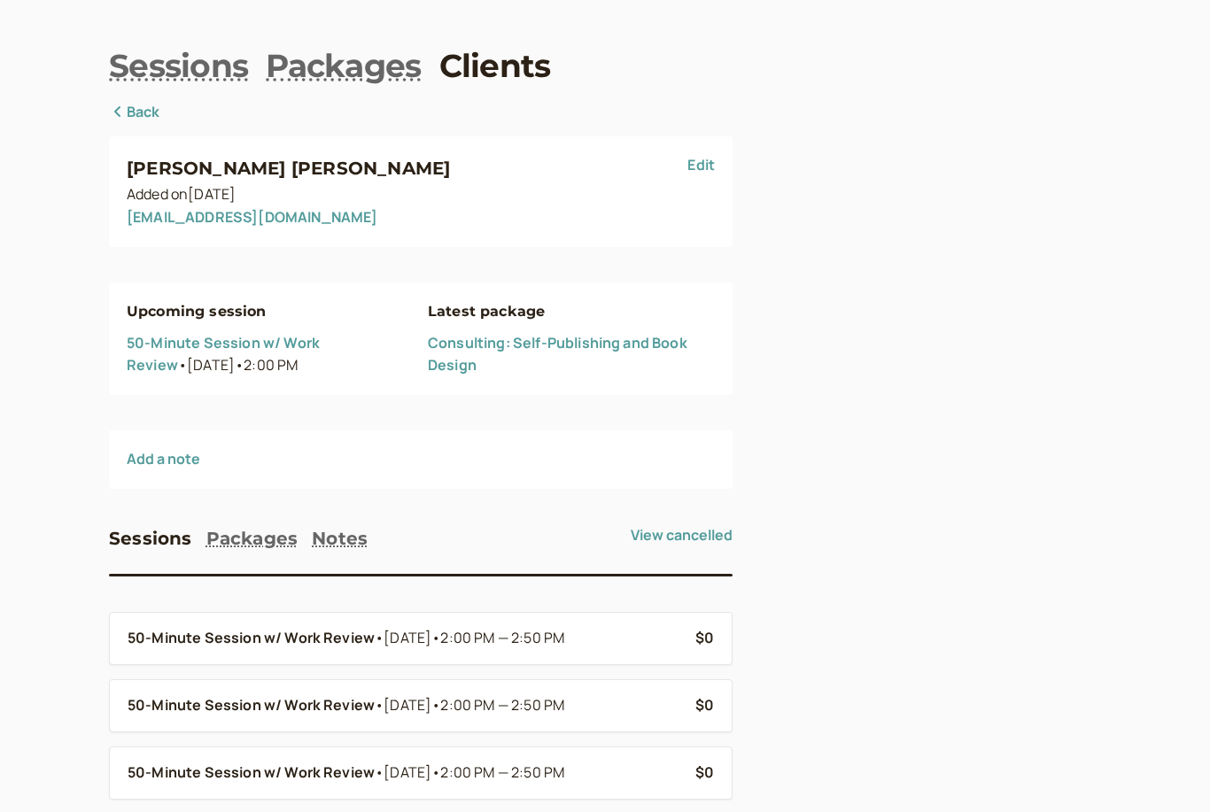
scroll to position [35, 0]
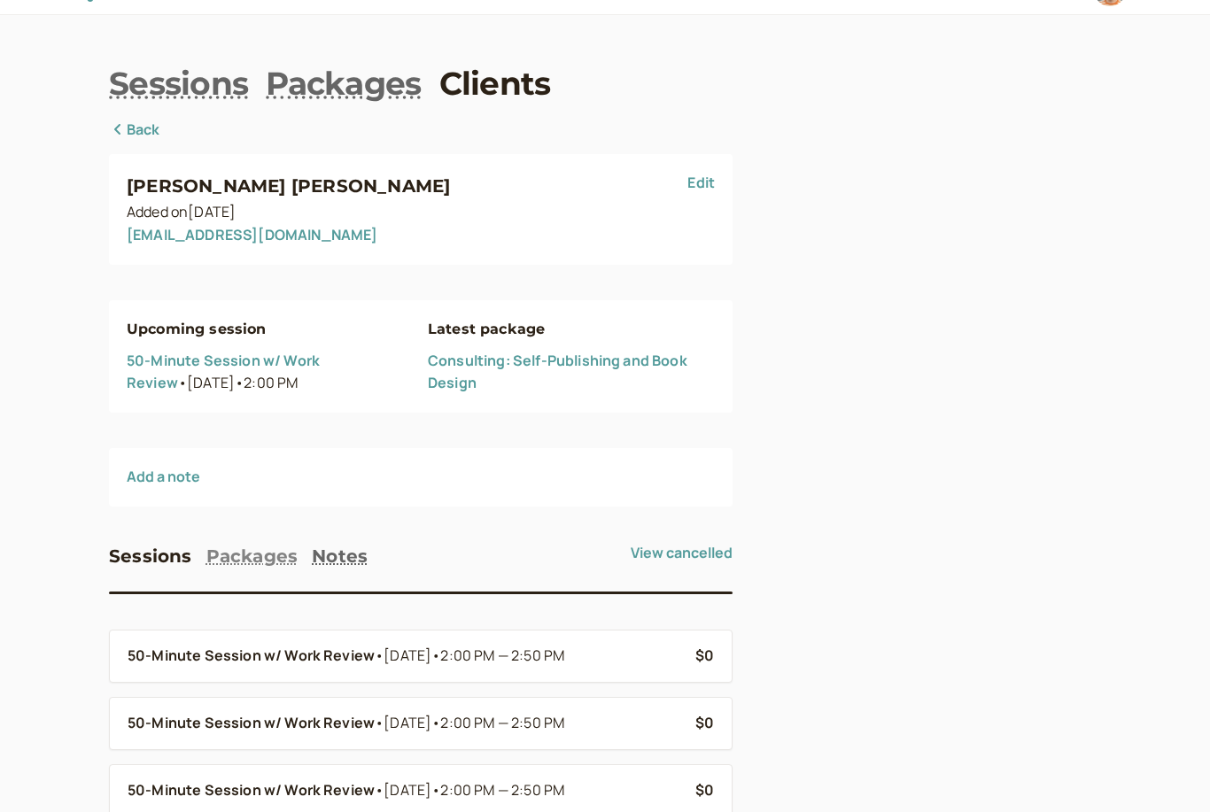
click at [259, 547] on button "Packages" at bounding box center [252, 556] width 92 height 28
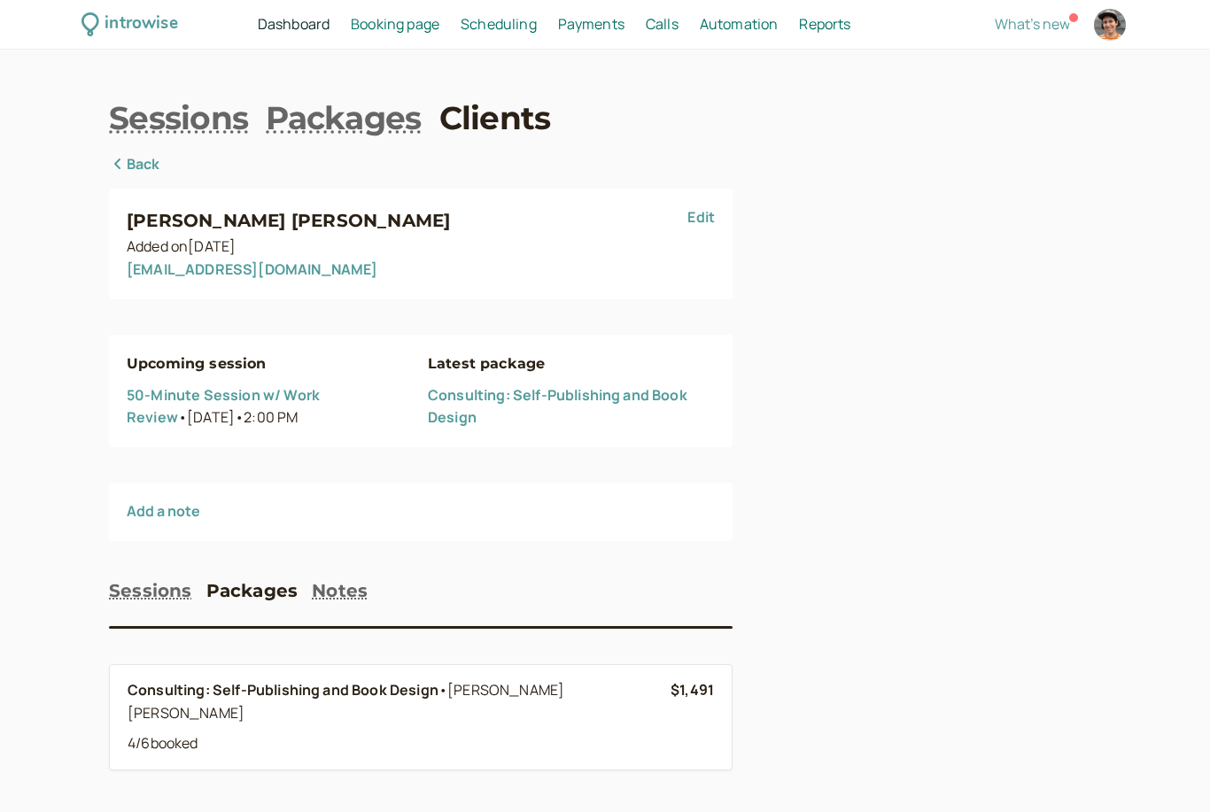
click at [320, 389] on link "50-Minute Session w/ Work Review" at bounding box center [223, 406] width 193 height 43
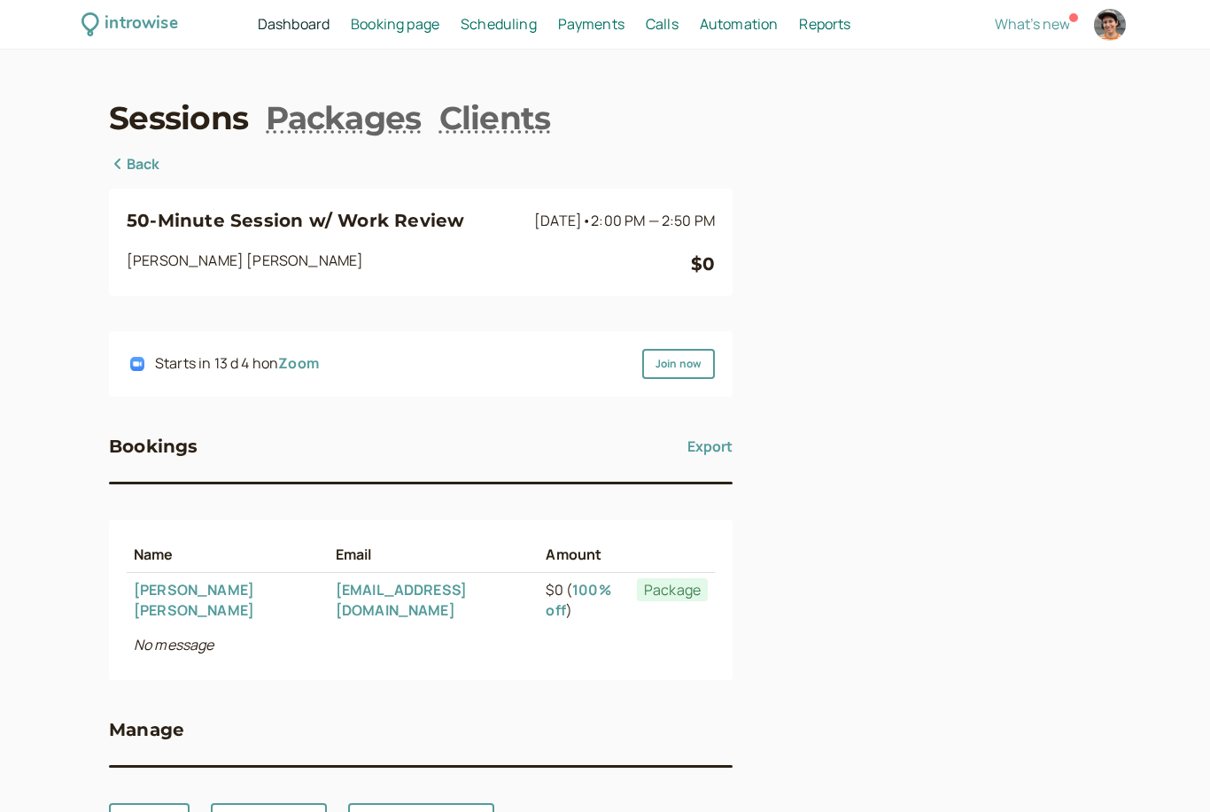
click at [216, 587] on link "[PERSON_NAME]" at bounding box center [194, 600] width 120 height 40
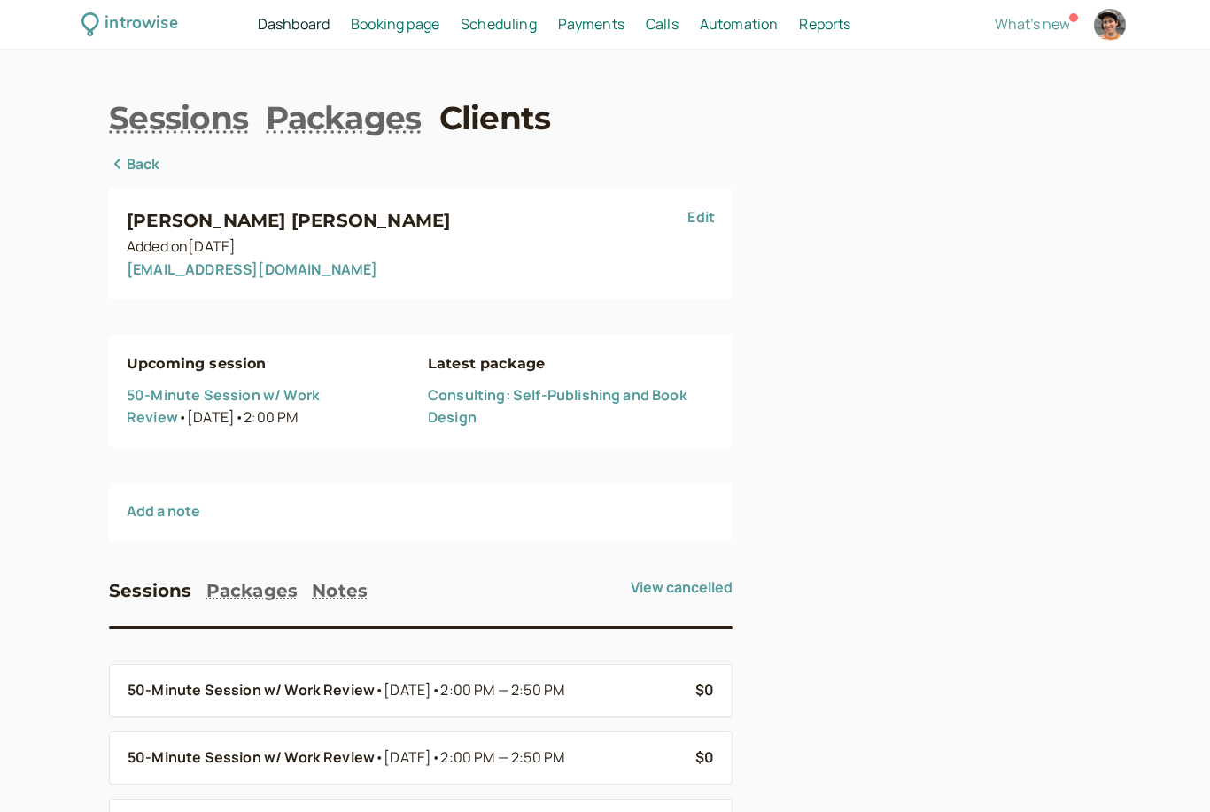
click at [586, 387] on link "Consulting: Self-Publishing and Book Design" at bounding box center [557, 406] width 259 height 43
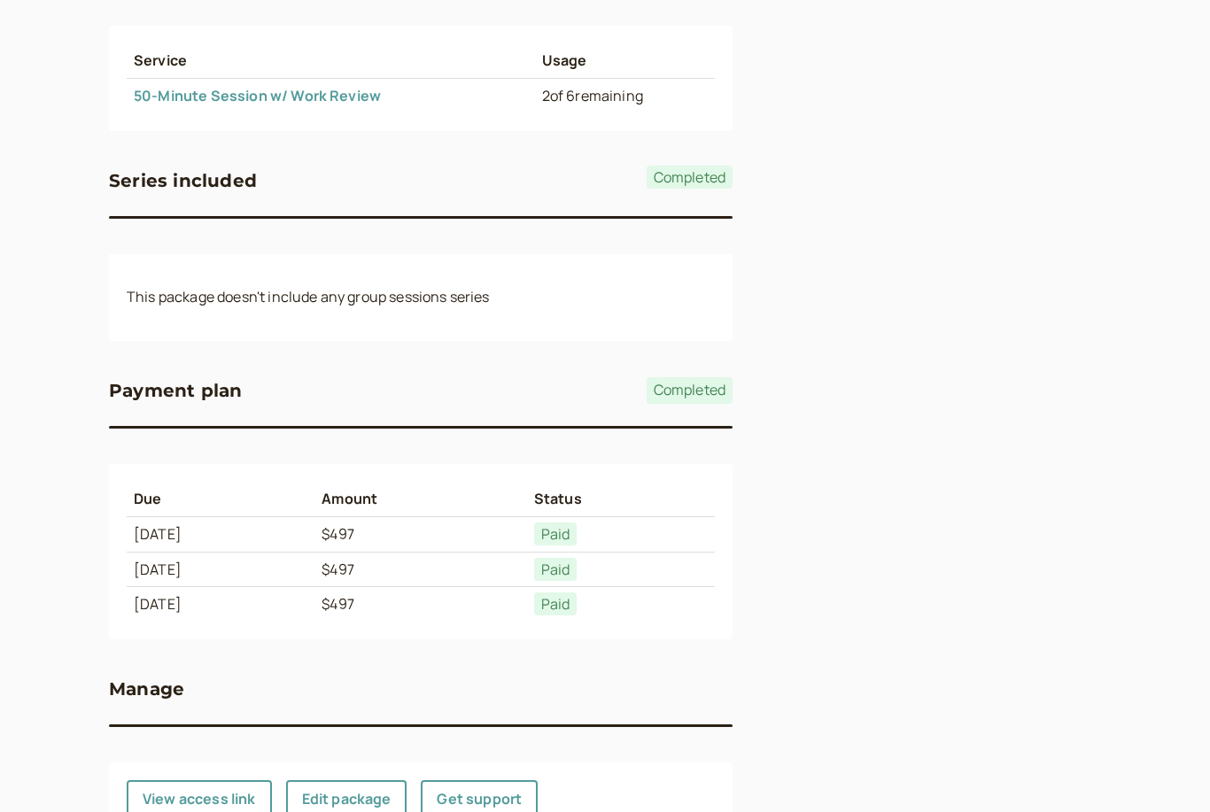
scroll to position [779, 0]
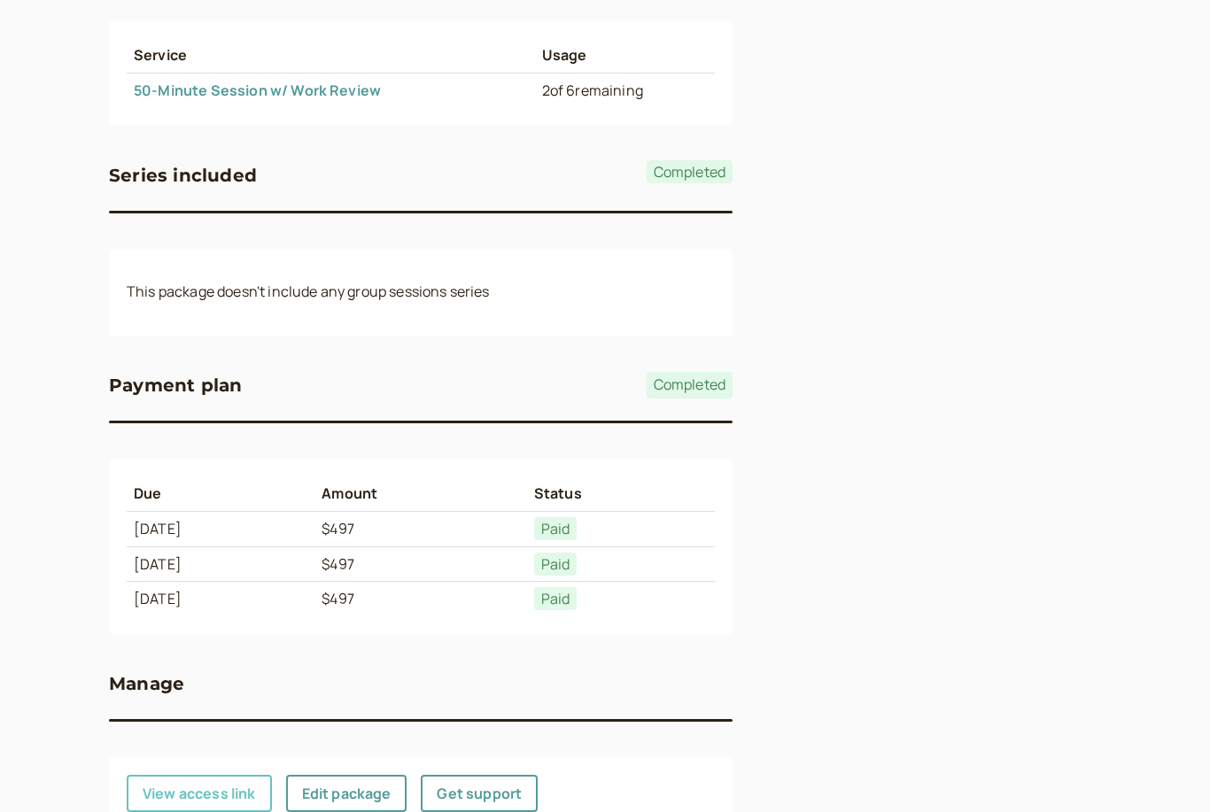
click at [211, 791] on button "View access link" at bounding box center [199, 793] width 145 height 37
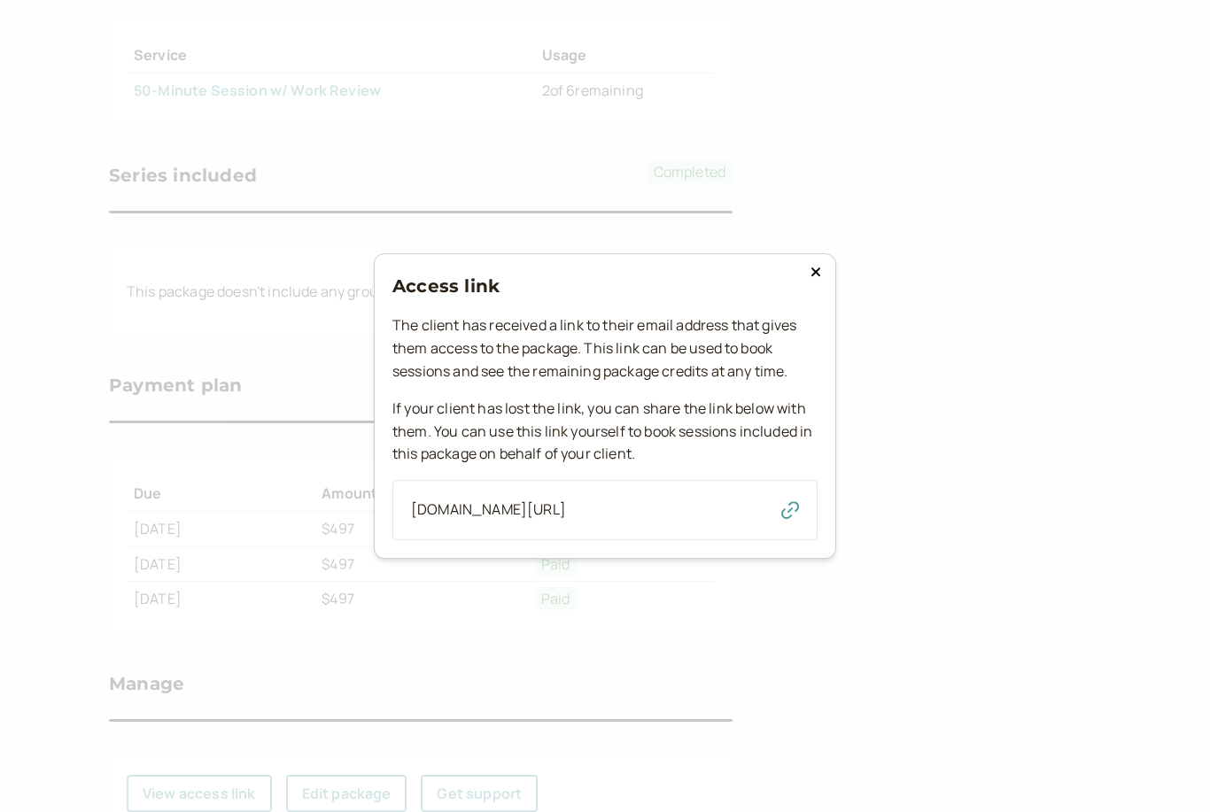
click at [796, 519] on icon "button" at bounding box center [790, 510] width 18 height 18
click at [820, 279] on icon at bounding box center [815, 272] width 11 height 14
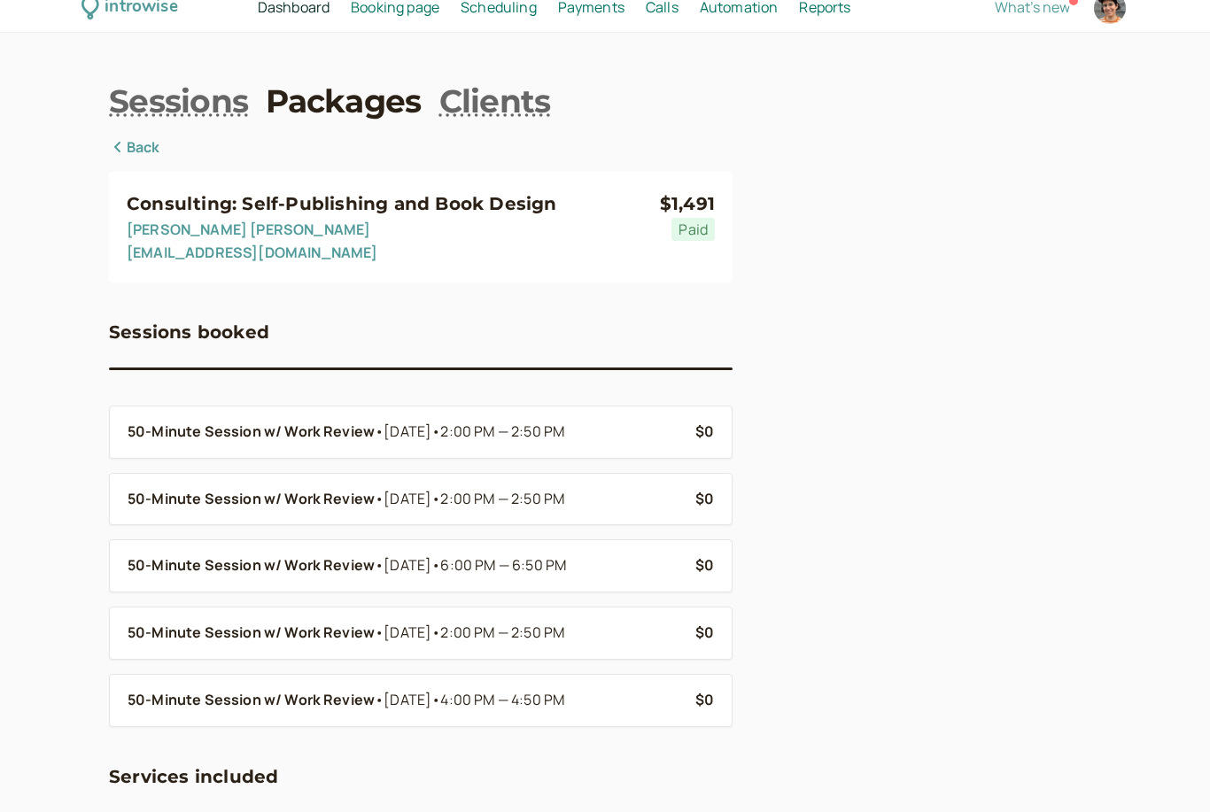
scroll to position [0, 0]
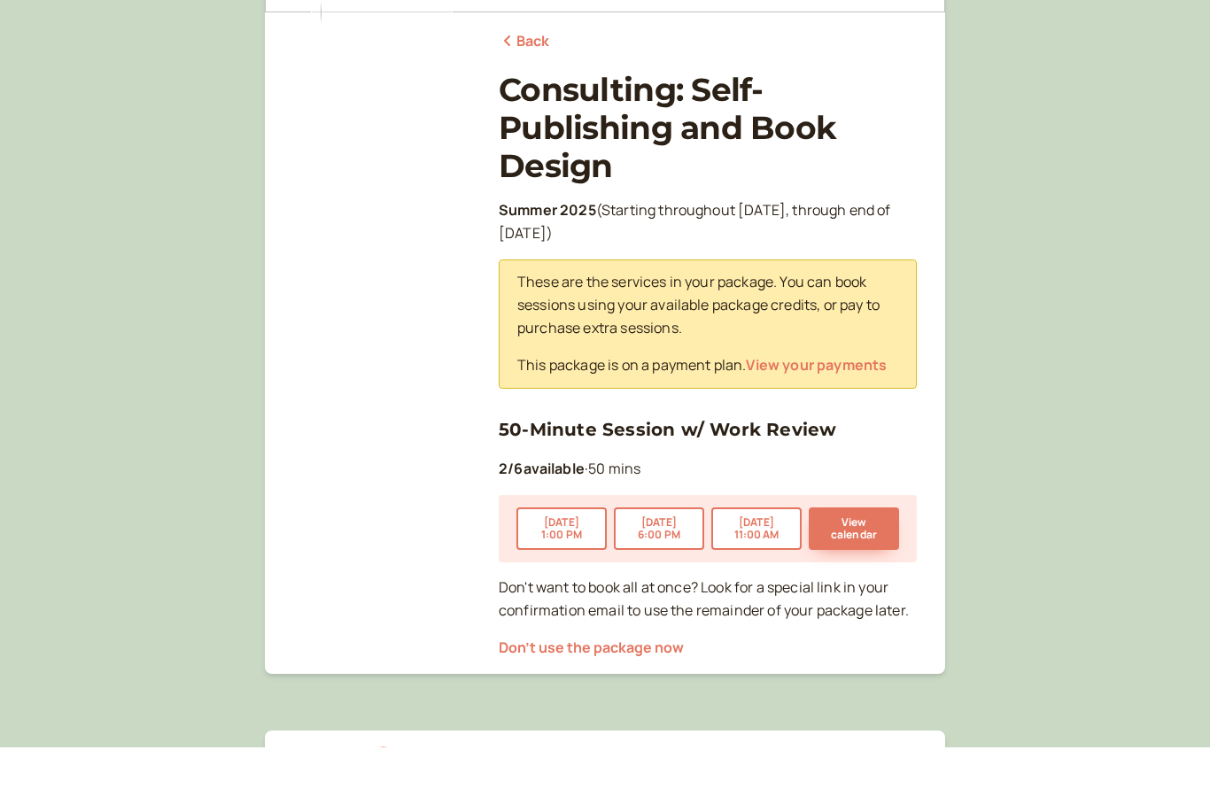
scroll to position [138, 0]
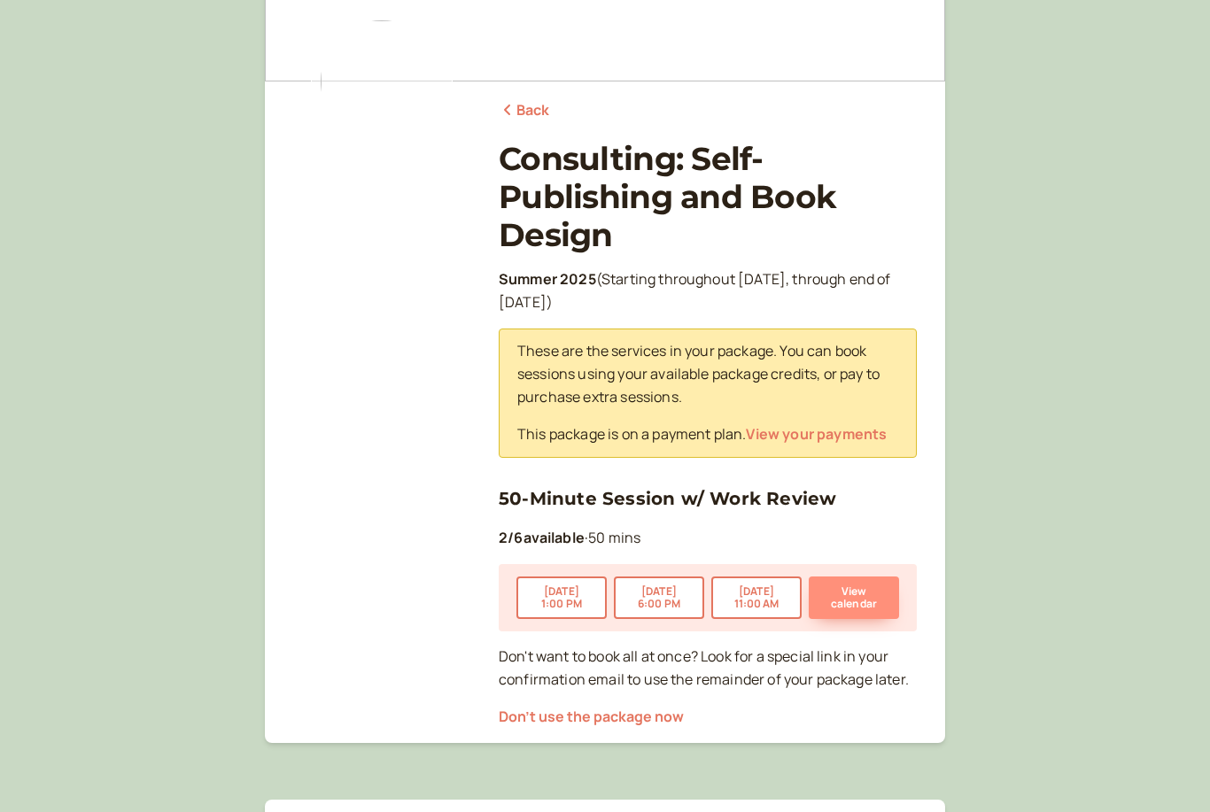
click at [862, 592] on button "View calendar" at bounding box center [854, 598] width 90 height 43
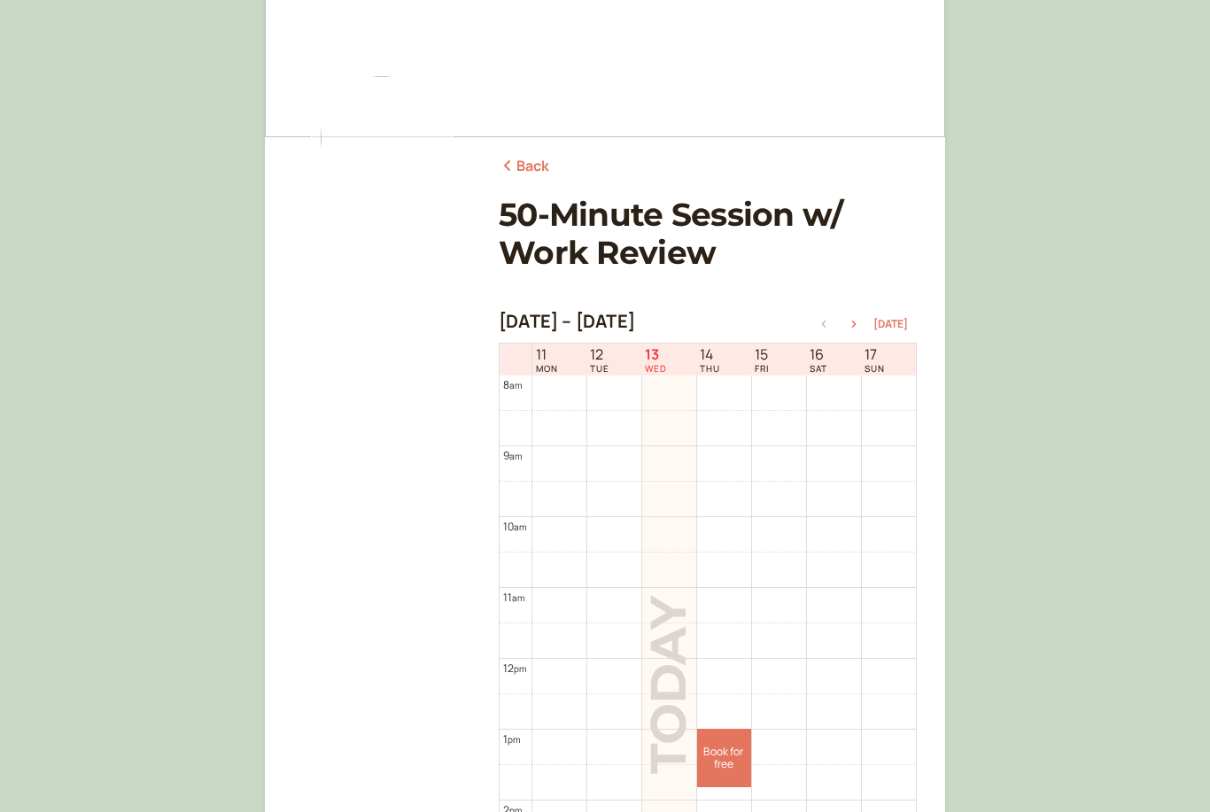
scroll to position [106, 0]
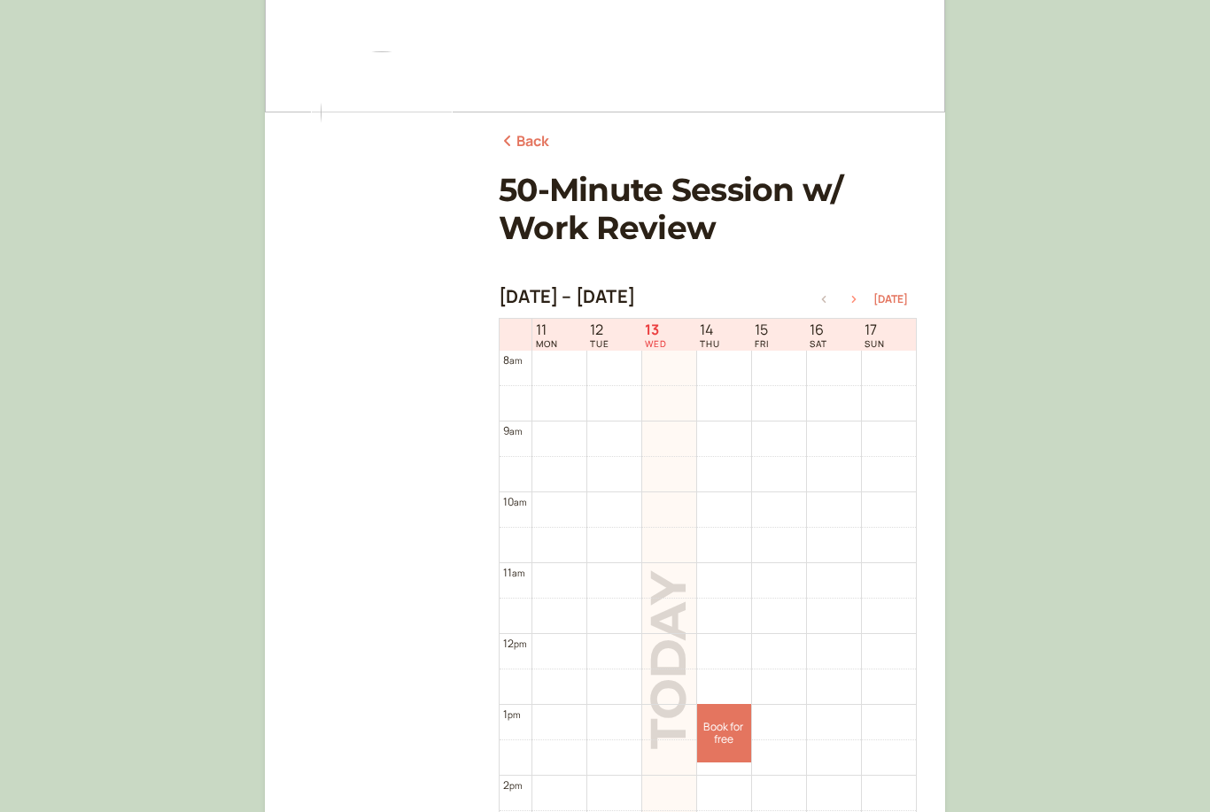
click at [854, 302] on icon "button" at bounding box center [853, 300] width 21 height 7
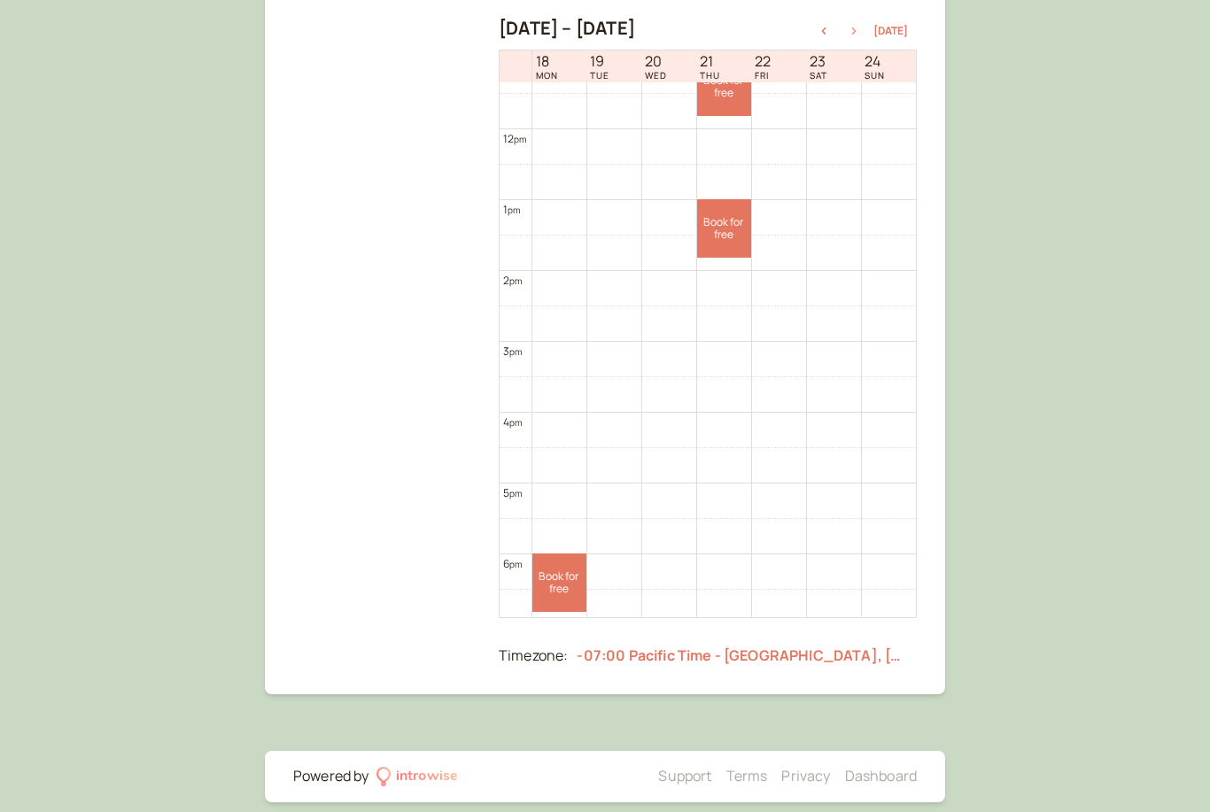
scroll to position [832, 0]
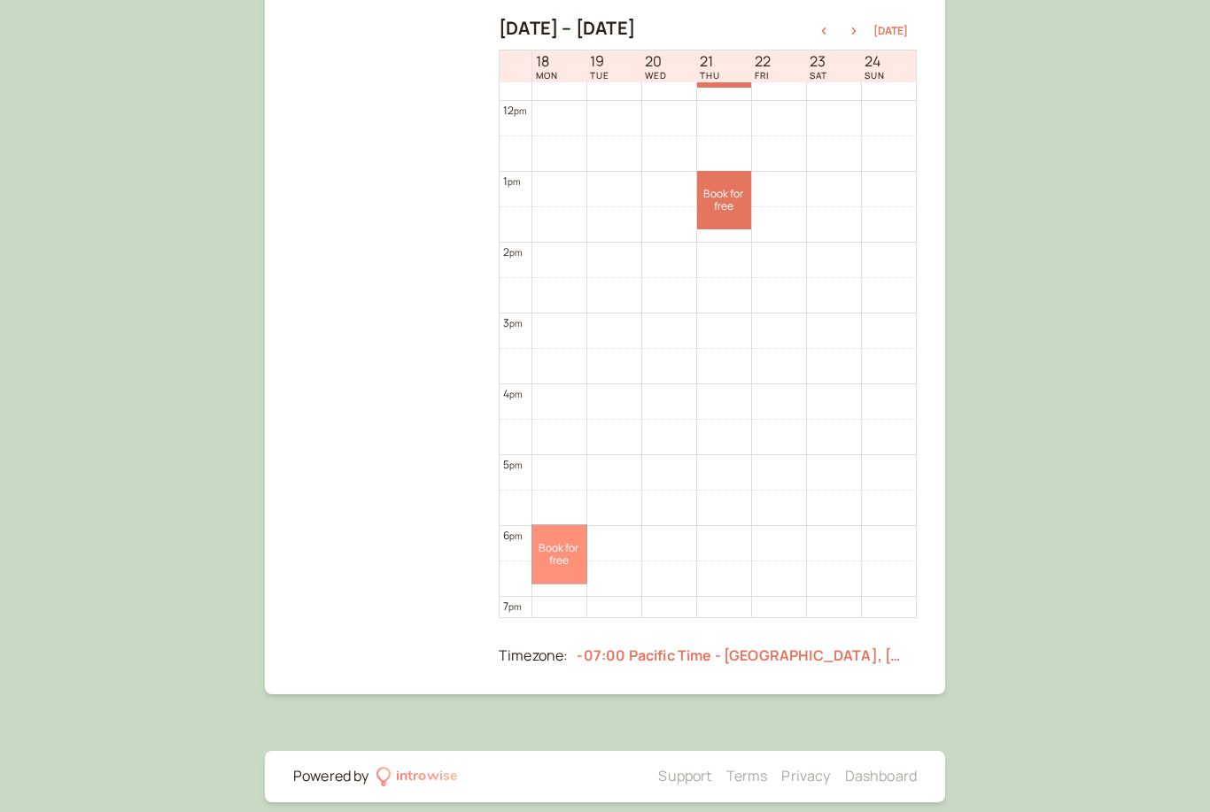
click at [569, 544] on link "Book for free free" at bounding box center [559, 554] width 54 height 58
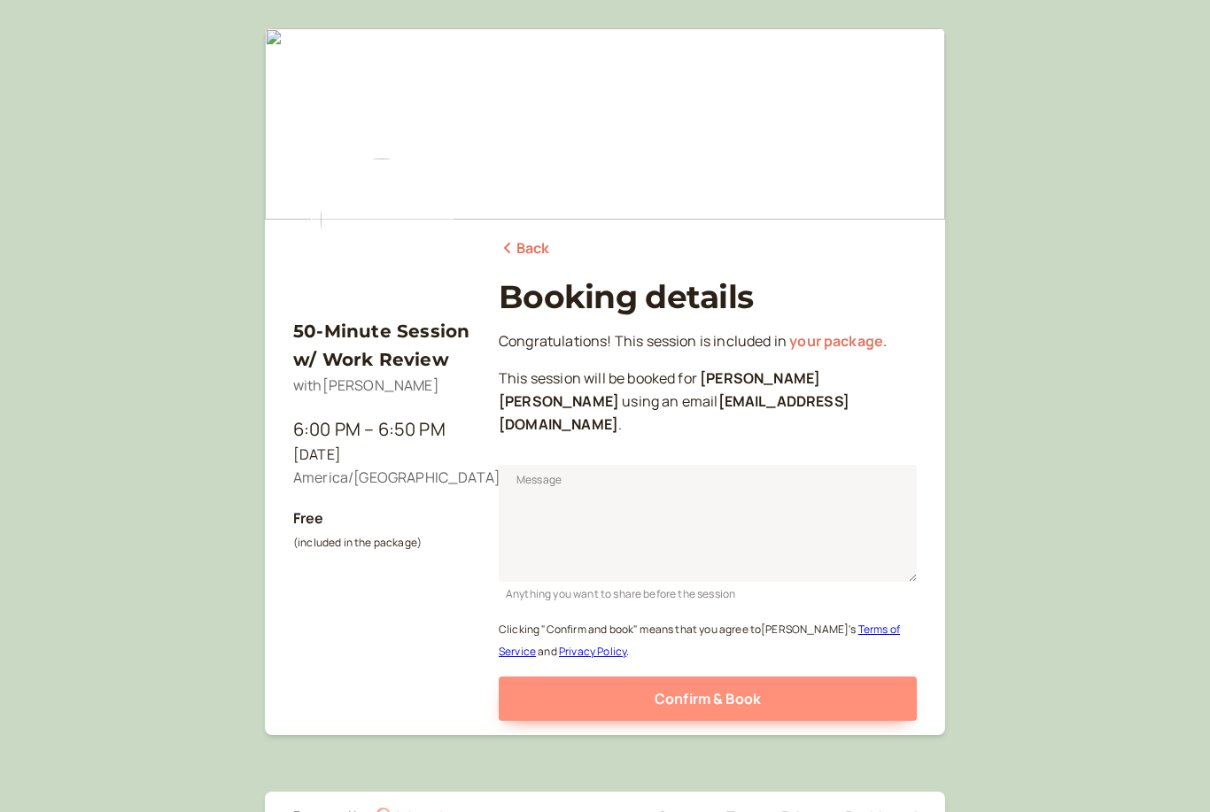
click at [726, 689] on span "Confirm & Book" at bounding box center [707, 698] width 106 height 19
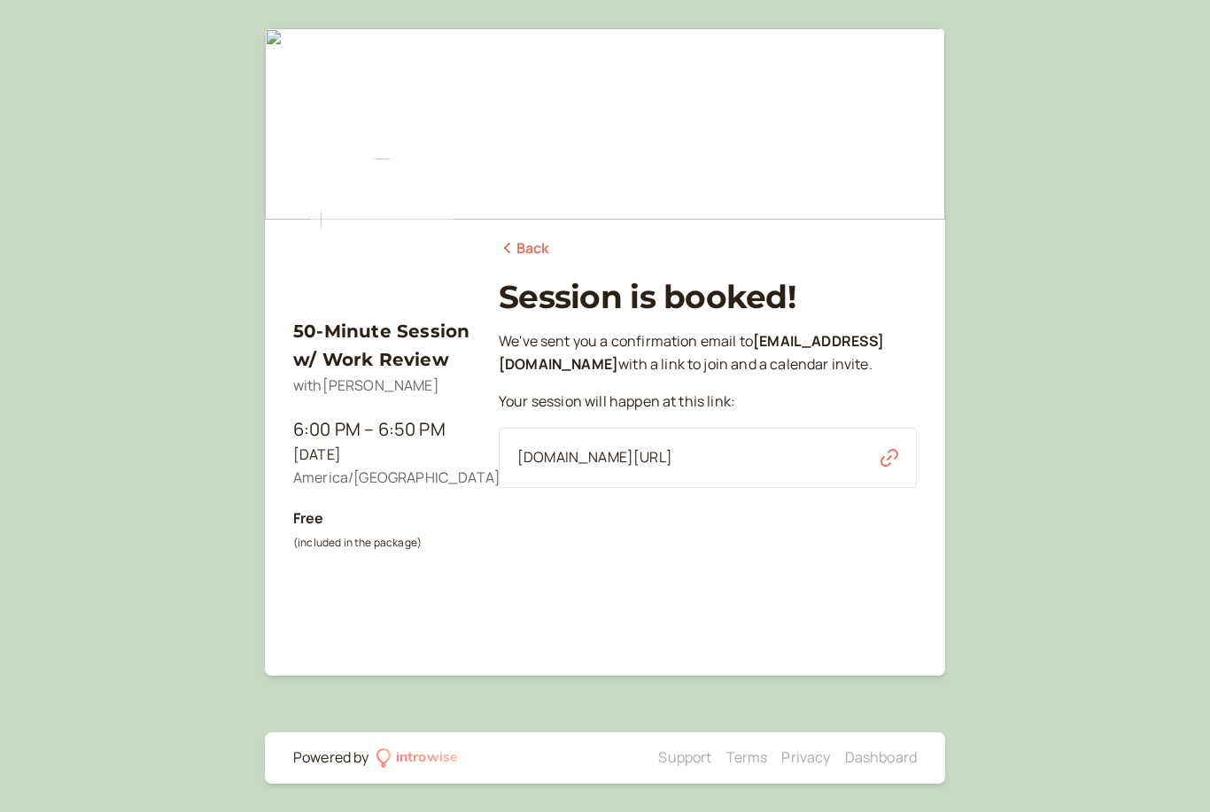
click at [534, 246] on link "Back" at bounding box center [524, 248] width 51 height 23
